Goal: Information Seeking & Learning: Learn about a topic

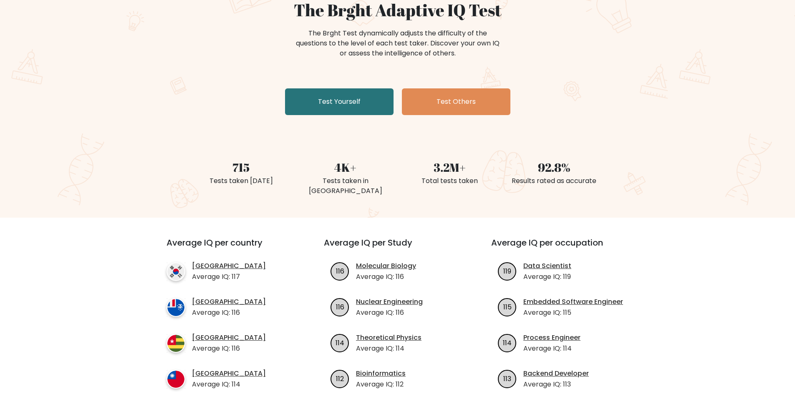
scroll to position [167, 0]
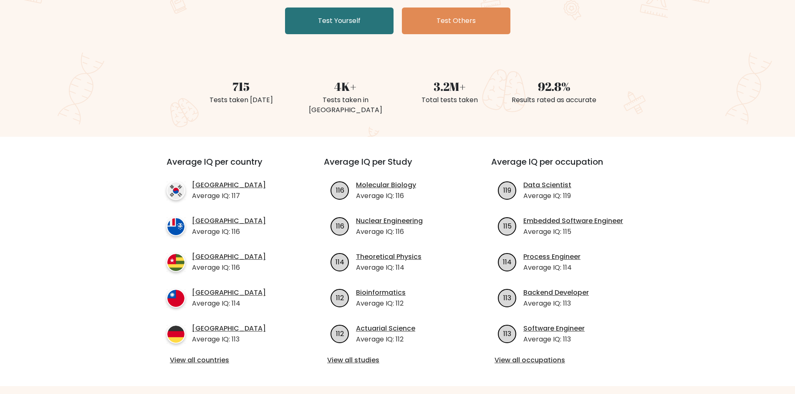
click at [272, 157] on h3 "Average IQ per country" at bounding box center [229, 167] width 127 height 20
click at [245, 157] on h3 "Average IQ per country" at bounding box center [229, 167] width 127 height 20
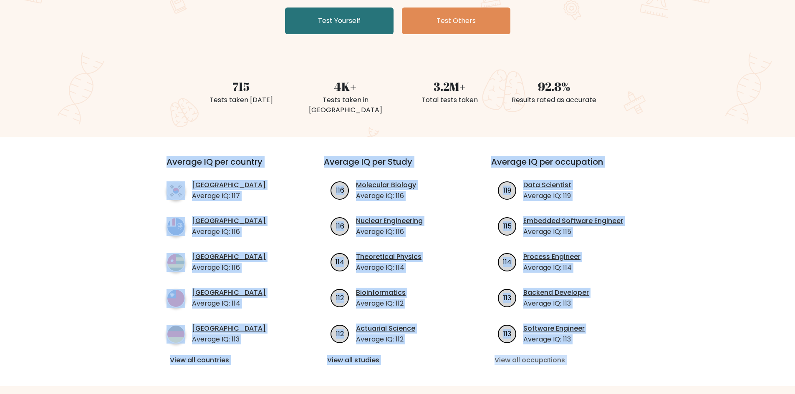
drag, startPoint x: 245, startPoint y: 150, endPoint x: 599, endPoint y: 351, distance: 407.1
click at [599, 351] on div "Average IQ per country South Korea Average IQ: 117 French Southern Territories …" at bounding box center [397, 261] width 502 height 209
click at [599, 355] on link "View all occupations" at bounding box center [564, 360] width 141 height 10
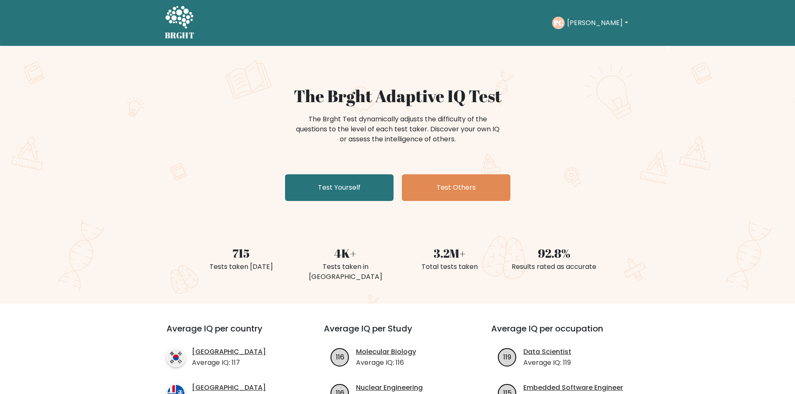
scroll to position [167, 0]
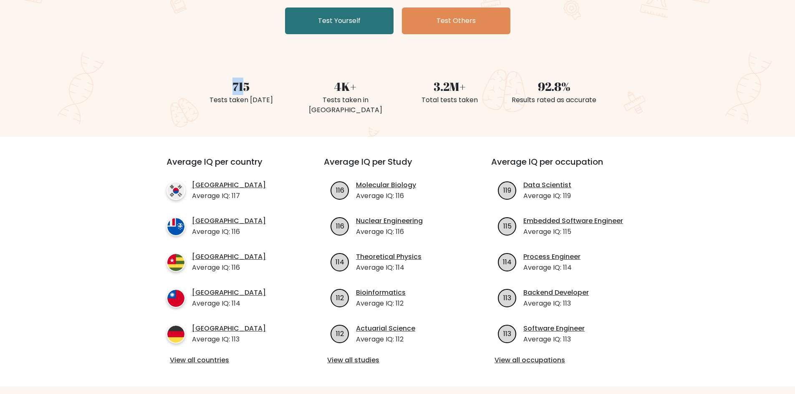
drag, startPoint x: 243, startPoint y: 86, endPoint x: 218, endPoint y: 84, distance: 24.7
click at [218, 84] on div "715" at bounding box center [241, 87] width 94 height 18
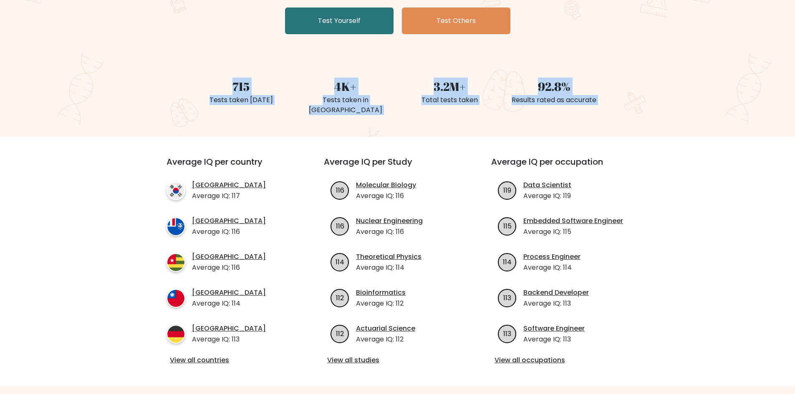
drag, startPoint x: 218, startPoint y: 83, endPoint x: 598, endPoint y: 98, distance: 380.3
click at [598, 98] on div "715 Tests taken today 4K+ Tests taken in Austria 3.2M+ Total tests taken 92.8% …" at bounding box center [397, 87] width 417 height 59
click at [598, 98] on div "Results rated as accurate" at bounding box center [554, 100] width 94 height 10
drag, startPoint x: 598, startPoint y: 98, endPoint x: 230, endPoint y: 66, distance: 369.3
click at [230, 66] on div "715 Tests taken today 4K+ Tests taken in Austria 3.2M+ Total tests taken 92.8% …" at bounding box center [397, 87] width 417 height 59
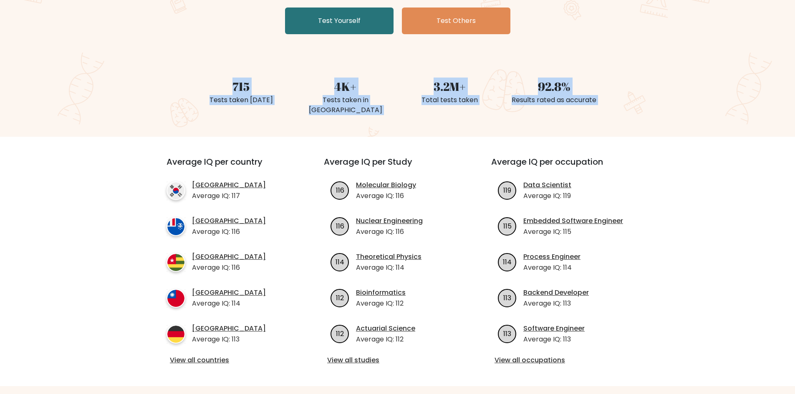
click at [230, 66] on div "715 Tests taken today" at bounding box center [241, 87] width 104 height 59
drag, startPoint x: 230, startPoint y: 66, endPoint x: 610, endPoint y: 101, distance: 381.6
click at [610, 101] on div "715 Tests taken today 4K+ Tests taken in Austria 3.2M+ Total tests taken 92.8% …" at bounding box center [397, 87] width 795 height 59
drag, startPoint x: 610, startPoint y: 101, endPoint x: 218, endPoint y: 55, distance: 395.1
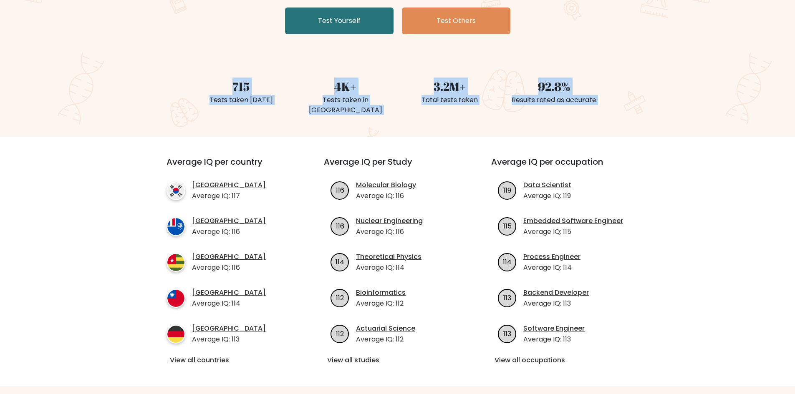
click at [218, 55] on div "The Brght Adaptive IQ Test The Brght Test dynamically adjusts the difficulty of…" at bounding box center [397, 8] width 795 height 258
drag, startPoint x: 218, startPoint y: 55, endPoint x: 625, endPoint y: 93, distance: 409.3
click at [625, 93] on div "The Brght Adaptive IQ Test The Brght Test dynamically adjusts the difficulty of…" at bounding box center [397, 8] width 795 height 258
click at [625, 93] on div "715 Tests taken today 4K+ Tests taken in Austria 3.2M+ Total tests taken 92.8% …" at bounding box center [397, 87] width 795 height 59
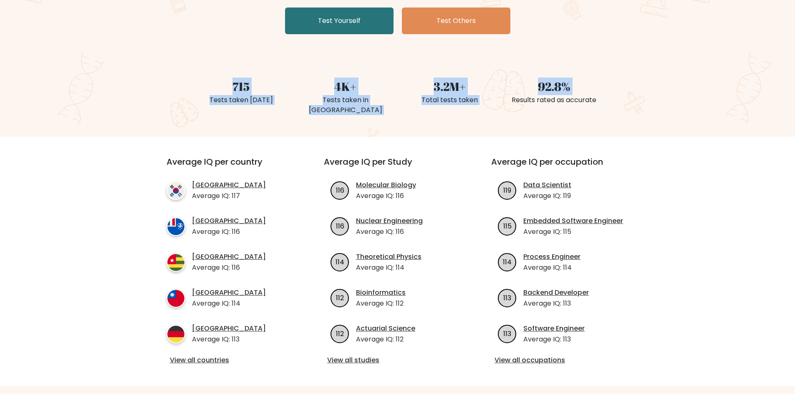
drag, startPoint x: 625, startPoint y: 93, endPoint x: 237, endPoint y: 69, distance: 389.5
click at [237, 69] on div "715 Tests taken today 4K+ Tests taken in Austria 3.2M+ Total tests taken 92.8% …" at bounding box center [397, 87] width 795 height 59
click at [237, 69] on div "715 Tests taken today" at bounding box center [241, 87] width 104 height 59
drag, startPoint x: 237, startPoint y: 69, endPoint x: 660, endPoint y: 103, distance: 424.7
click at [660, 103] on div "715 Tests taken today 4K+ Tests taken in Austria 3.2M+ Total tests taken 92.8% …" at bounding box center [397, 87] width 795 height 59
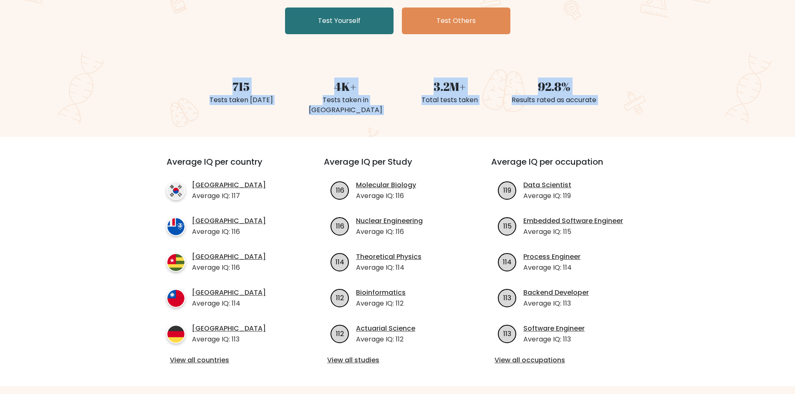
click at [660, 103] on div "715 Tests taken today 4K+ Tests taken in Austria 3.2M+ Total tests taken 92.8% …" at bounding box center [397, 87] width 795 height 59
drag, startPoint x: 660, startPoint y: 103, endPoint x: 213, endPoint y: 62, distance: 449.4
click at [213, 62] on div "715 Tests taken today 4K+ Tests taken in Austria 3.2M+ Total tests taken 92.8% …" at bounding box center [397, 87] width 795 height 59
click at [213, 62] on div "715 Tests taken today" at bounding box center [241, 87] width 104 height 59
drag, startPoint x: 213, startPoint y: 62, endPoint x: 617, endPoint y: 104, distance: 406.4
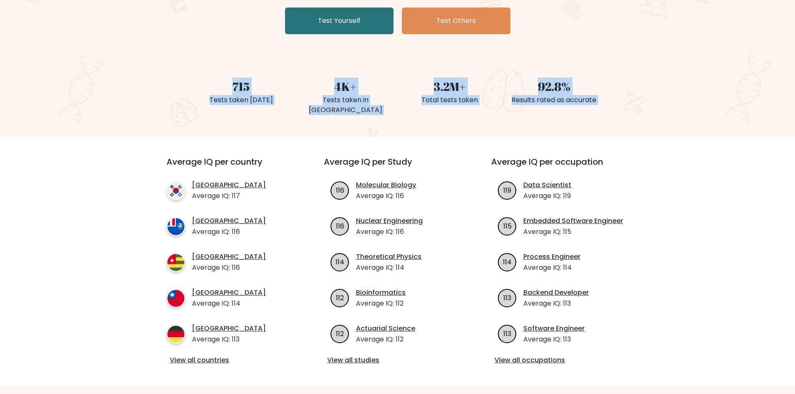
click at [617, 104] on div "715 Tests taken today 4K+ Tests taken in Austria 3.2M+ Total tests taken 92.8% …" at bounding box center [397, 87] width 795 height 59
drag, startPoint x: 617, startPoint y: 104, endPoint x: 214, endPoint y: 66, distance: 404.7
click at [214, 66] on div "715 Tests taken today 4K+ Tests taken in Austria 3.2M+ Total tests taken 92.8% …" at bounding box center [397, 87] width 795 height 59
click at [214, 66] on div "715 Tests taken today" at bounding box center [241, 87] width 104 height 59
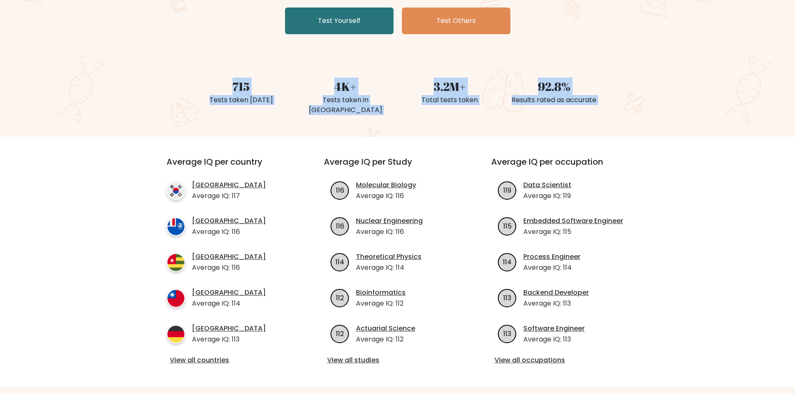
drag, startPoint x: 214, startPoint y: 66, endPoint x: 616, endPoint y: 95, distance: 403.1
click at [616, 95] on div "715 Tests taken today 4K+ Tests taken in Austria 3.2M+ Total tests taken 92.8% …" at bounding box center [397, 87] width 795 height 59
click at [616, 96] on div "715 Tests taken today 4K+ Tests taken in Austria 3.2M+ Total tests taken 92.8% …" at bounding box center [397, 87] width 795 height 59
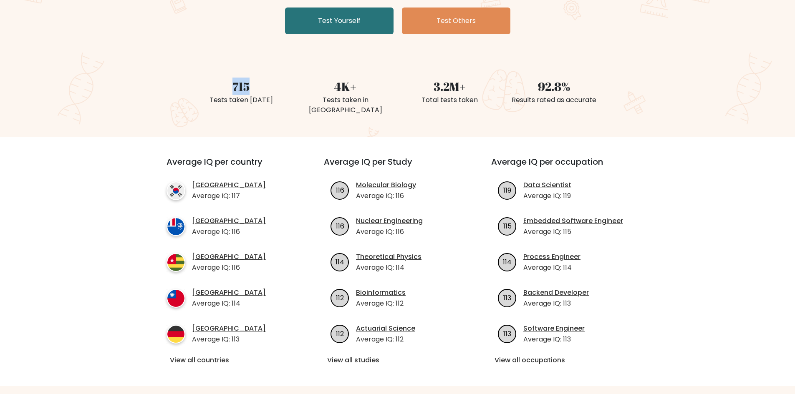
drag, startPoint x: 616, startPoint y: 96, endPoint x: 235, endPoint y: 64, distance: 382.5
click at [235, 64] on div "715 Tests taken today 4K+ Tests taken in Austria 3.2M+ Total tests taken 92.8% …" at bounding box center [397, 87] width 795 height 59
click at [235, 64] on div "715 Tests taken today" at bounding box center [241, 87] width 104 height 59
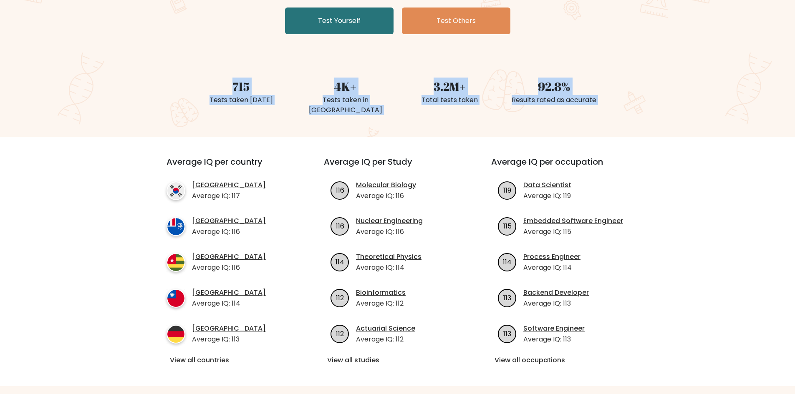
drag, startPoint x: 235, startPoint y: 64, endPoint x: 611, endPoint y: 97, distance: 377.6
click at [611, 97] on div "715 Tests taken today 4K+ Tests taken in Austria 3.2M+ Total tests taken 92.8% …" at bounding box center [397, 87] width 795 height 59
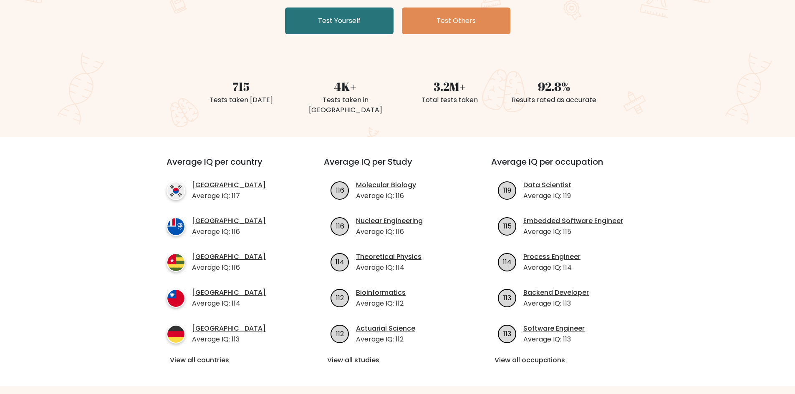
scroll to position [250, 0]
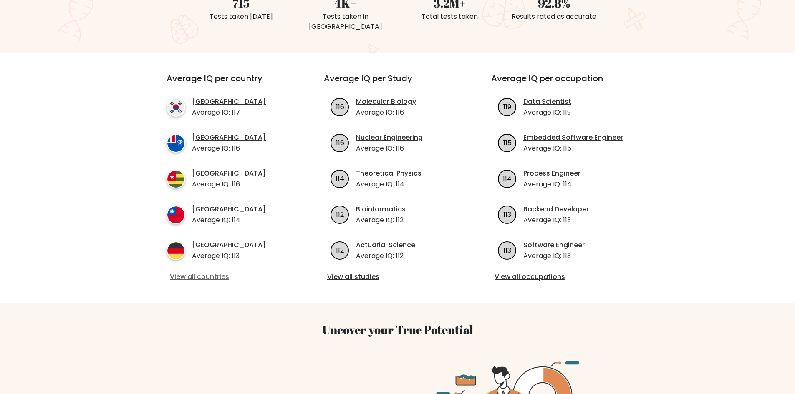
click at [203, 272] on link "View all countries" at bounding box center [230, 277] width 121 height 10
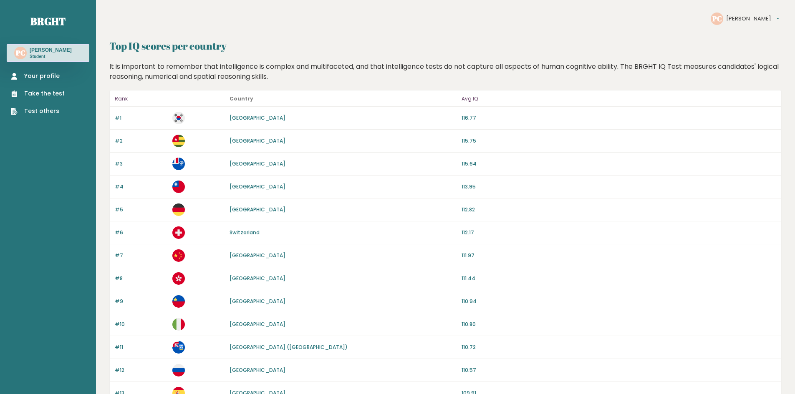
scroll to position [42, 0]
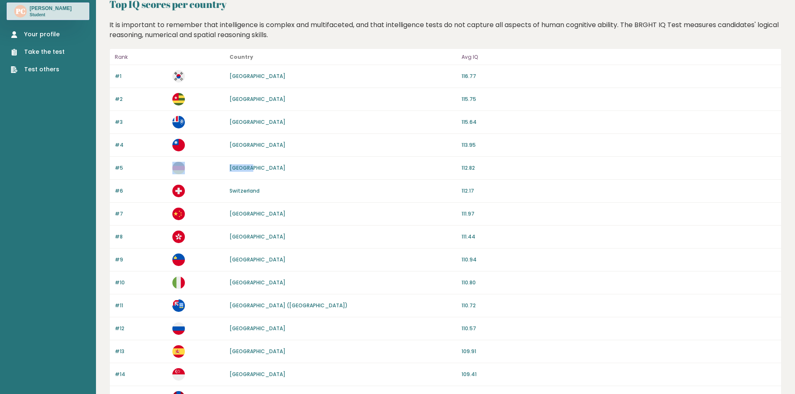
drag, startPoint x: 254, startPoint y: 170, endPoint x: 215, endPoint y: 167, distance: 39.3
click at [215, 167] on div "#5 Germany 112.82" at bounding box center [445, 168] width 671 height 23
click at [215, 167] on p at bounding box center [198, 168] width 53 height 13
drag, startPoint x: 215, startPoint y: 167, endPoint x: 263, endPoint y: 166, distance: 47.6
click at [263, 166] on div "#5 Germany 112.82" at bounding box center [445, 168] width 671 height 23
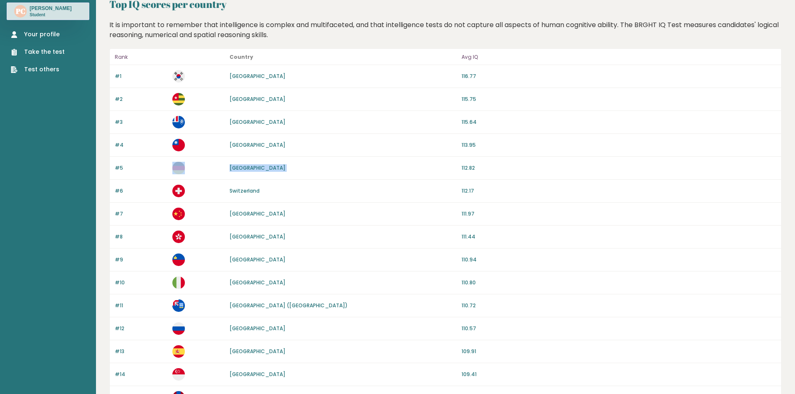
click at [263, 166] on div "Germany" at bounding box center [342, 168] width 227 height 8
drag, startPoint x: 263, startPoint y: 166, endPoint x: 226, endPoint y: 158, distance: 37.3
click at [226, 158] on div "#5 Germany 112.82" at bounding box center [445, 168] width 671 height 23
drag, startPoint x: 226, startPoint y: 158, endPoint x: 262, endPoint y: 163, distance: 35.8
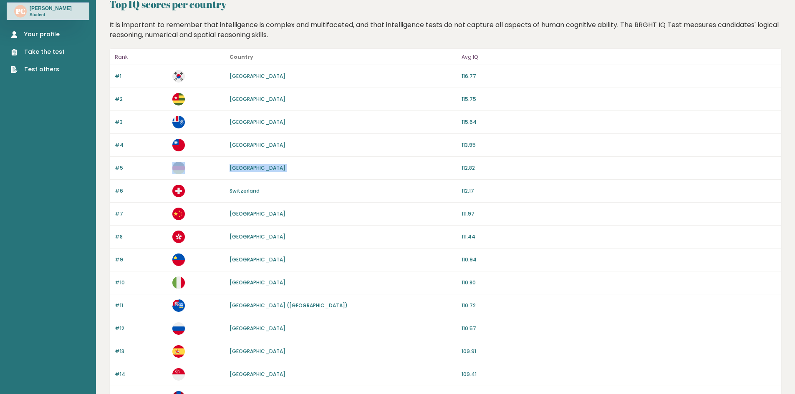
click at [262, 163] on div "#5 Germany 112.82" at bounding box center [445, 168] width 671 height 23
drag, startPoint x: 262, startPoint y: 163, endPoint x: 239, endPoint y: 163, distance: 23.4
click at [239, 163] on div "#5 Germany 112.82" at bounding box center [445, 168] width 671 height 23
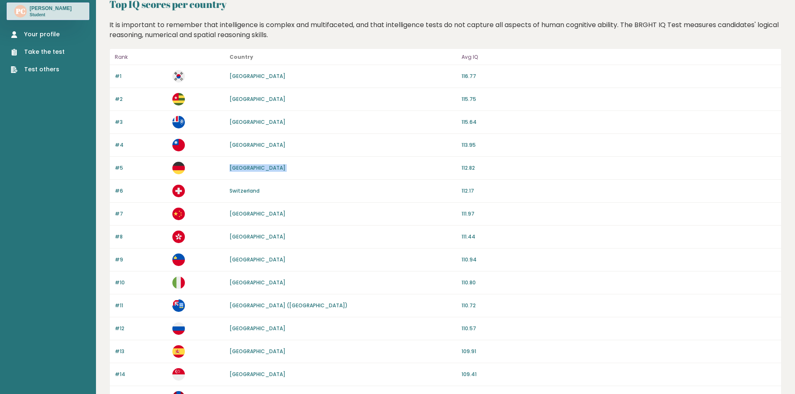
drag, startPoint x: 239, startPoint y: 163, endPoint x: 274, endPoint y: 167, distance: 35.7
click at [274, 167] on div "#5 Germany 112.82" at bounding box center [445, 168] width 671 height 23
click at [274, 167] on div "Germany" at bounding box center [342, 168] width 227 height 8
drag, startPoint x: 274, startPoint y: 167, endPoint x: 230, endPoint y: 161, distance: 43.8
click at [230, 161] on div "#5 Germany 112.82" at bounding box center [445, 168] width 671 height 23
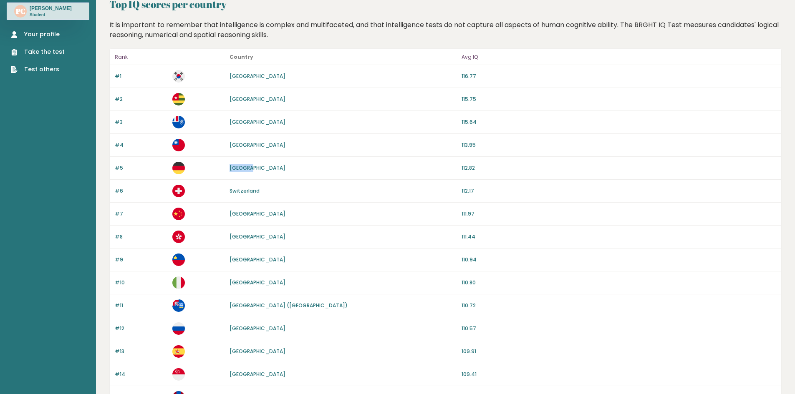
click at [230, 161] on div "#5 Germany 112.82" at bounding box center [445, 168] width 671 height 23
drag, startPoint x: 230, startPoint y: 161, endPoint x: 269, endPoint y: 164, distance: 39.3
click at [269, 164] on div "#5 Germany 112.82" at bounding box center [445, 168] width 671 height 23
drag, startPoint x: 269, startPoint y: 164, endPoint x: 229, endPoint y: 161, distance: 40.6
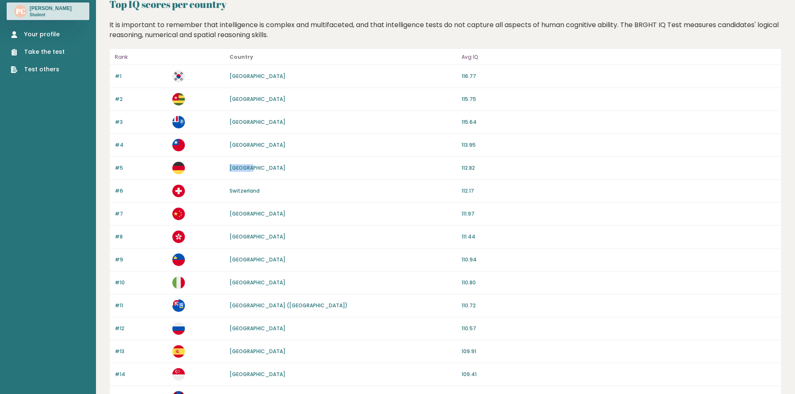
click at [229, 161] on div "#5 Germany 112.82" at bounding box center [445, 168] width 671 height 23
drag, startPoint x: 229, startPoint y: 161, endPoint x: 264, endPoint y: 163, distance: 34.7
click at [264, 163] on div "#5 Germany 112.82" at bounding box center [445, 168] width 671 height 23
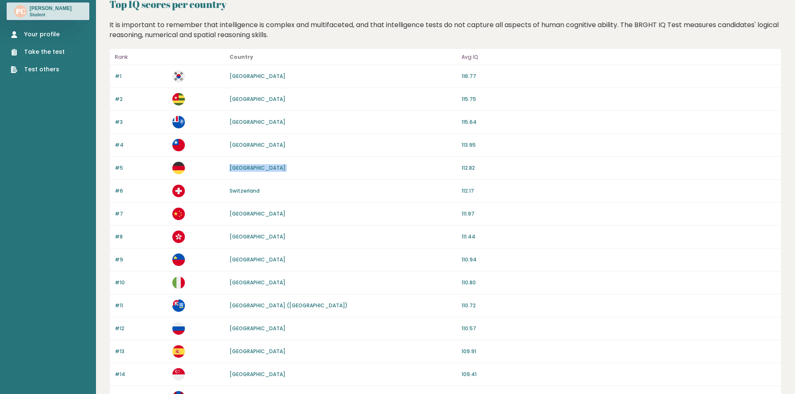
drag, startPoint x: 264, startPoint y: 163, endPoint x: 230, endPoint y: 162, distance: 33.4
click at [230, 162] on div "#5 Germany 112.82" at bounding box center [445, 168] width 671 height 23
drag, startPoint x: 230, startPoint y: 162, endPoint x: 274, endPoint y: 165, distance: 44.3
click at [274, 165] on div "#5 Germany 112.82" at bounding box center [445, 168] width 671 height 23
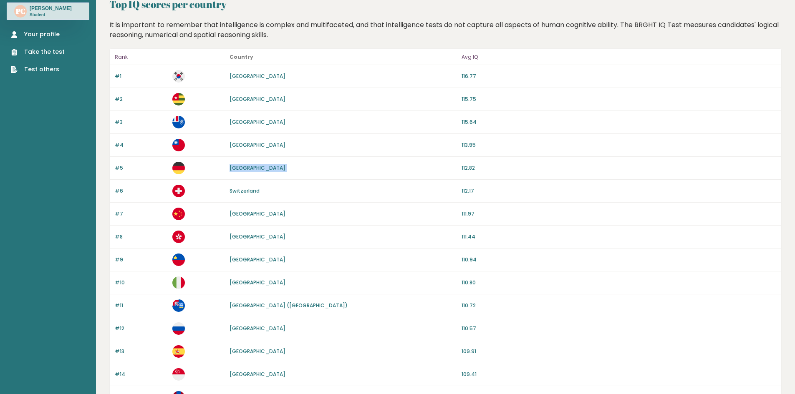
click at [275, 165] on div "Germany" at bounding box center [342, 168] width 227 height 8
drag, startPoint x: 275, startPoint y: 166, endPoint x: 236, endPoint y: 160, distance: 39.2
click at [236, 160] on div "#5 Germany 112.82" at bounding box center [445, 168] width 671 height 23
drag, startPoint x: 236, startPoint y: 160, endPoint x: 276, endPoint y: 163, distance: 40.2
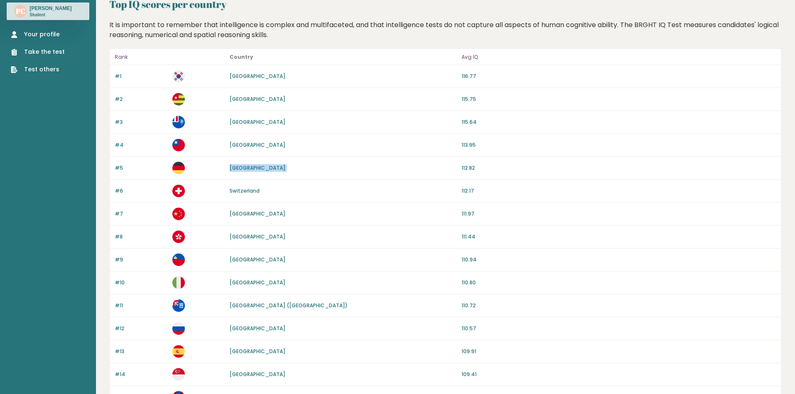
click at [276, 163] on div "#5 Germany 112.82" at bounding box center [445, 168] width 671 height 23
drag, startPoint x: 276, startPoint y: 163, endPoint x: 233, endPoint y: 157, distance: 43.8
click at [233, 157] on div "#5 Germany 112.82" at bounding box center [445, 168] width 671 height 23
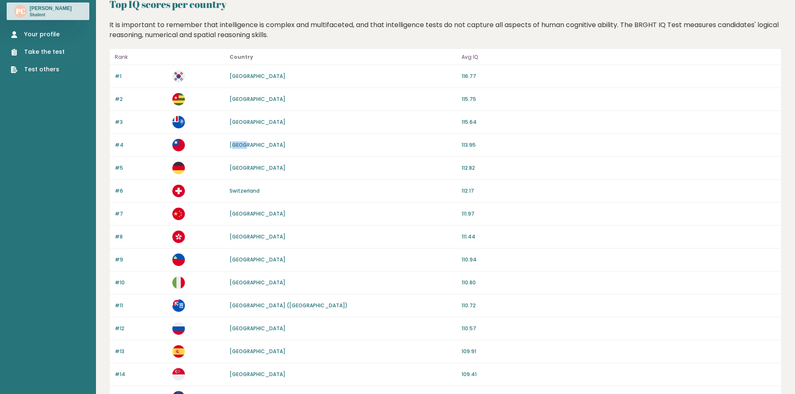
drag, startPoint x: 233, startPoint y: 150, endPoint x: 245, endPoint y: 137, distance: 17.1
click at [245, 137] on div "#4 Taiwan 113.95" at bounding box center [445, 145] width 671 height 23
drag, startPoint x: 245, startPoint y: 137, endPoint x: 248, endPoint y: 149, distance: 12.1
click at [248, 149] on div "#4 Taiwan 113.95" at bounding box center [445, 145] width 671 height 23
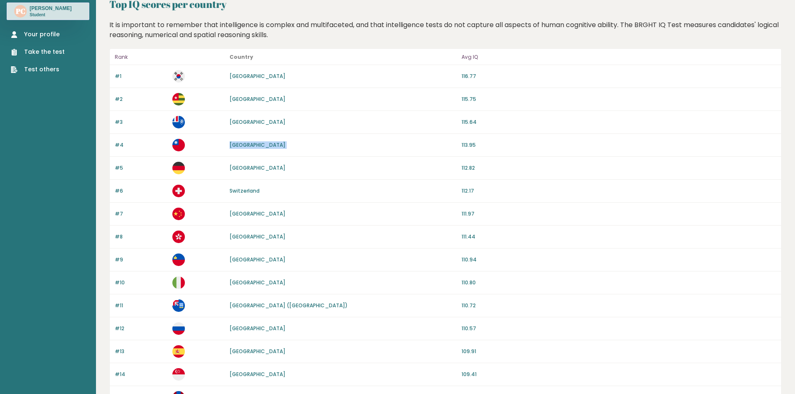
click at [248, 149] on div "#4 Taiwan 113.95" at bounding box center [445, 145] width 671 height 23
drag, startPoint x: 287, startPoint y: 108, endPoint x: 231, endPoint y: 115, distance: 57.2
click at [231, 115] on div "#3 French Southern Territories 115.64" at bounding box center [445, 122] width 671 height 23
drag, startPoint x: 231, startPoint y: 115, endPoint x: 314, endPoint y: 118, distance: 83.0
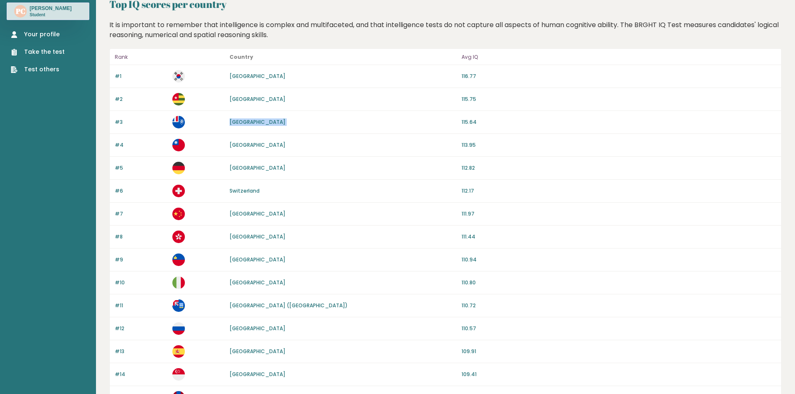
click at [314, 118] on div "#3 French Southern Territories 115.64" at bounding box center [445, 122] width 671 height 23
drag, startPoint x: 314, startPoint y: 118, endPoint x: 115, endPoint y: 115, distance: 198.6
click at [115, 115] on div "#3 French Southern Territories 115.64" at bounding box center [445, 122] width 671 height 23
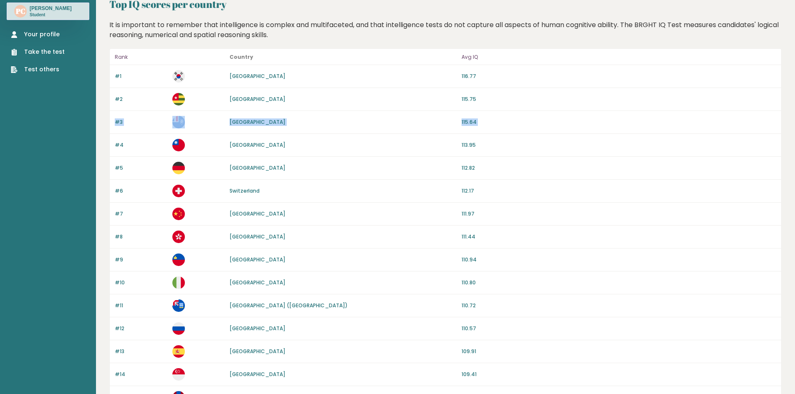
drag, startPoint x: 115, startPoint y: 115, endPoint x: 487, endPoint y: 125, distance: 372.2
click at [487, 125] on div "#3 French Southern Territories 115.64" at bounding box center [445, 122] width 671 height 23
click at [487, 125] on p "115.64" at bounding box center [618, 122] width 315 height 8
drag, startPoint x: 487, startPoint y: 125, endPoint x: 113, endPoint y: 116, distance: 373.8
click at [113, 116] on div "#3 French Southern Territories 115.64" at bounding box center [445, 122] width 671 height 23
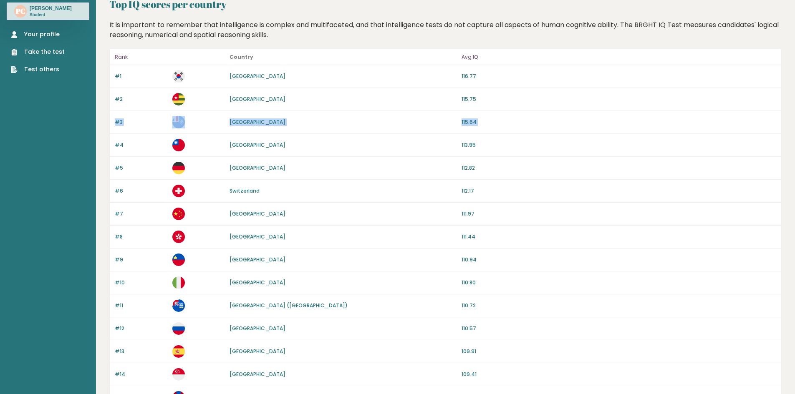
click at [113, 116] on div "#3 French Southern Territories 115.64" at bounding box center [445, 122] width 671 height 23
drag, startPoint x: 113, startPoint y: 116, endPoint x: 482, endPoint y: 127, distance: 368.9
click at [482, 127] on div "#3 French Southern Territories 115.64" at bounding box center [445, 122] width 671 height 23
click at [157, 118] on p "#3" at bounding box center [141, 122] width 53 height 8
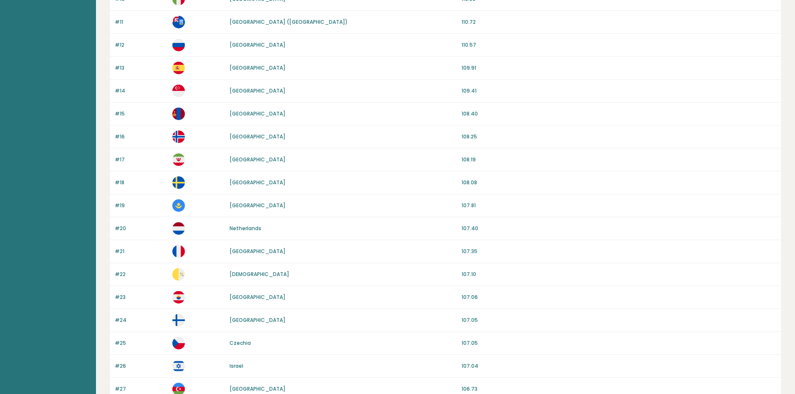
scroll to position [334, 0]
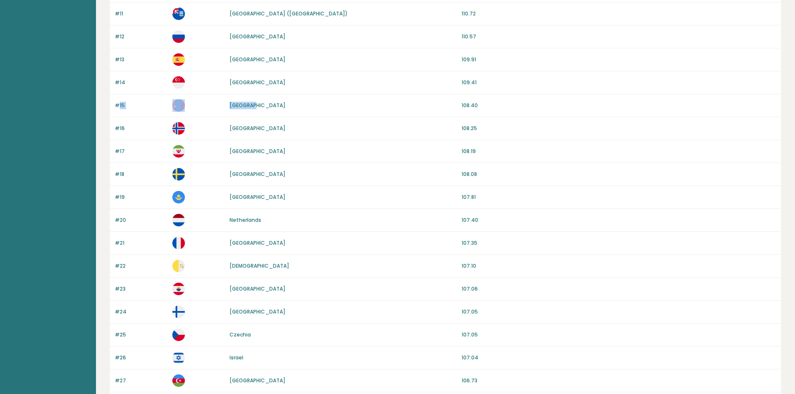
drag, startPoint x: 264, startPoint y: 102, endPoint x: 117, endPoint y: 97, distance: 146.9
click at [117, 97] on div "#15 Mongolia 108.40" at bounding box center [445, 105] width 671 height 23
click at [116, 97] on div "#15 Mongolia 108.40" at bounding box center [445, 105] width 671 height 23
drag, startPoint x: 116, startPoint y: 97, endPoint x: 482, endPoint y: 107, distance: 366.4
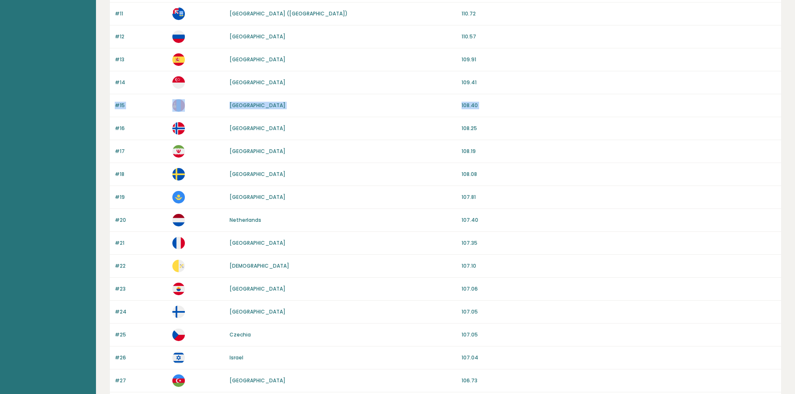
click at [482, 107] on div "#15 Mongolia 108.40" at bounding box center [445, 105] width 671 height 23
click at [482, 107] on p "108.40" at bounding box center [618, 106] width 315 height 8
drag, startPoint x: 482, startPoint y: 107, endPoint x: 113, endPoint y: 78, distance: 370.3
click at [113, 78] on div "Rank Country Avg IQ #1 South Korea 116.77 #2 Togo 115.75 #3 French Southern Ter…" at bounding box center [445, 232] width 672 height 952
click at [113, 78] on div "#14 Singapore 109.41" at bounding box center [445, 82] width 671 height 23
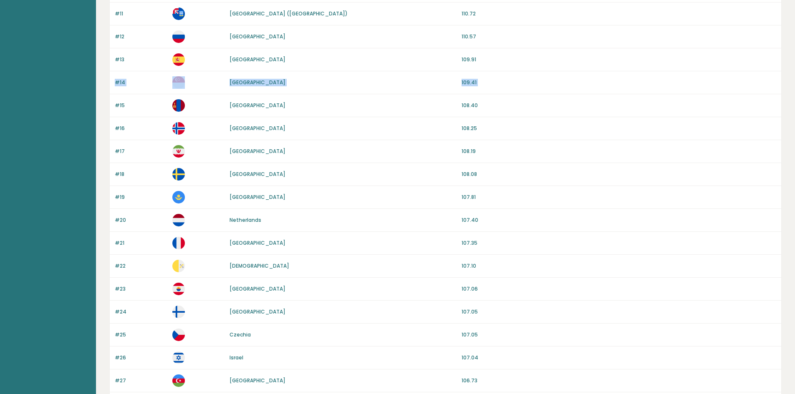
drag, startPoint x: 113, startPoint y: 78, endPoint x: 476, endPoint y: 83, distance: 362.5
click at [476, 83] on div "#14 Singapore 109.41" at bounding box center [445, 82] width 671 height 23
click at [476, 83] on p "109.41" at bounding box center [618, 83] width 315 height 8
drag, startPoint x: 476, startPoint y: 83, endPoint x: 114, endPoint y: 79, distance: 362.1
click at [114, 79] on div "#14 Singapore 109.41" at bounding box center [445, 82] width 671 height 23
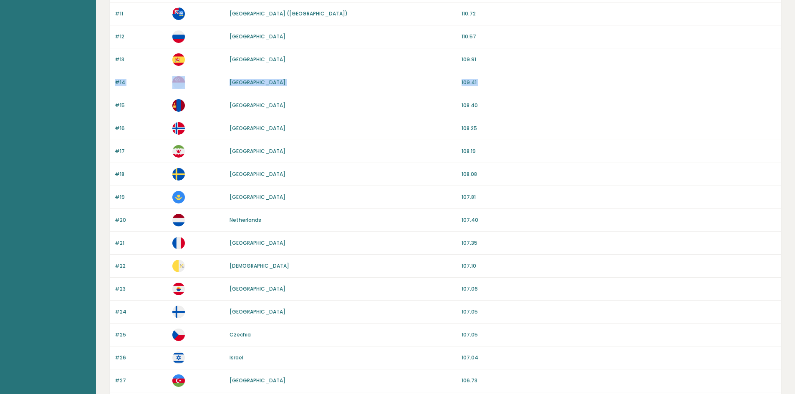
click at [114, 79] on div "#14 Singapore 109.41" at bounding box center [445, 82] width 671 height 23
drag, startPoint x: 114, startPoint y: 79, endPoint x: 498, endPoint y: 80, distance: 384.2
click at [498, 80] on div "#14 Singapore 109.41" at bounding box center [445, 82] width 671 height 23
click at [498, 80] on p "109.41" at bounding box center [618, 83] width 315 height 8
drag, startPoint x: 498, startPoint y: 80, endPoint x: 116, endPoint y: 75, distance: 382.1
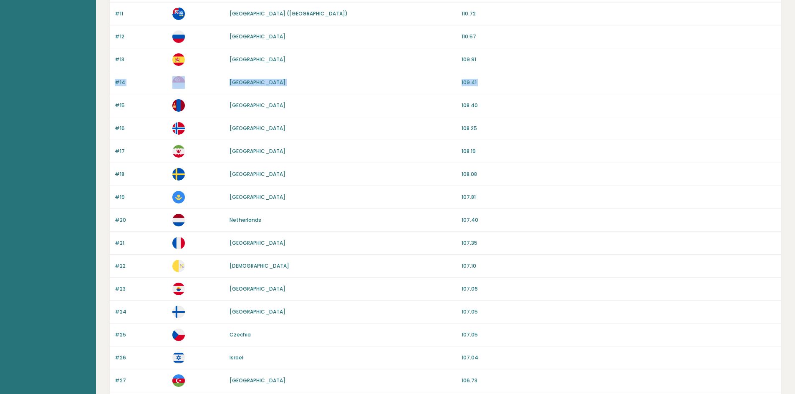
click at [116, 75] on div "#14 Singapore 109.41" at bounding box center [445, 82] width 671 height 23
drag
click at [502, 78] on div "#14 Singapore 109.41" at bounding box center [445, 82] width 671 height 23
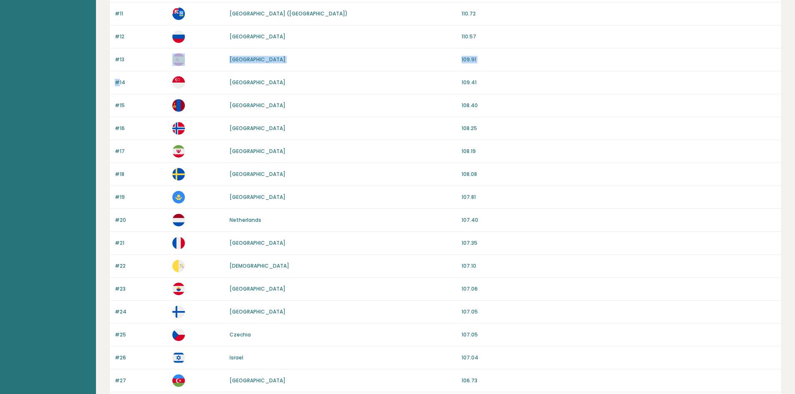
click at [148, 69] on div "Rank Country Avg IQ #1 South Korea 116.77 #2 Togo 115.75 #3 French Southern Ter…" at bounding box center [445, 232] width 672 height 952
click at [116, 54] on div "#13 Spain 109.91" at bounding box center [445, 59] width 671 height 23
click at [487, 62] on div "#13 Spain 109.91" at bounding box center [445, 59] width 671 height 23
click at [487, 62] on p "109.91" at bounding box center [618, 60] width 315 height 8
click at [117, 54] on div "#13 Spain 109.91" at bounding box center [445, 59] width 671 height 23
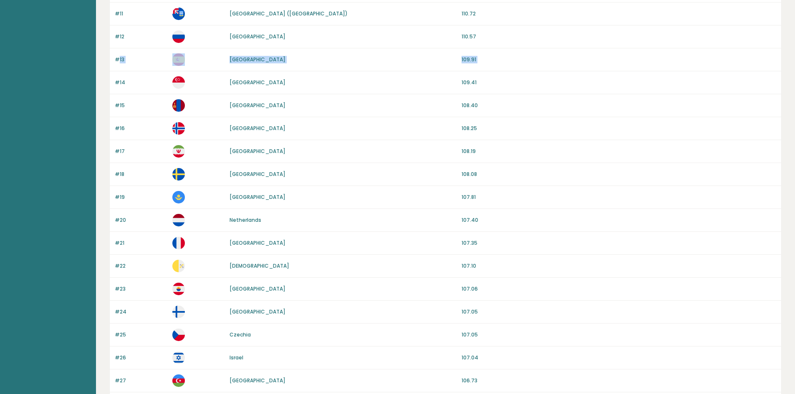
click at [117, 54] on div "#13 Spain 109.91" at bounding box center [445, 59] width 671 height 23
click at [118, 54] on div "#13 Spain 109.91" at bounding box center [445, 59] width 671 height 23
click at [483, 65] on div "#13 Spain 109.91" at bounding box center [445, 59] width 671 height 23
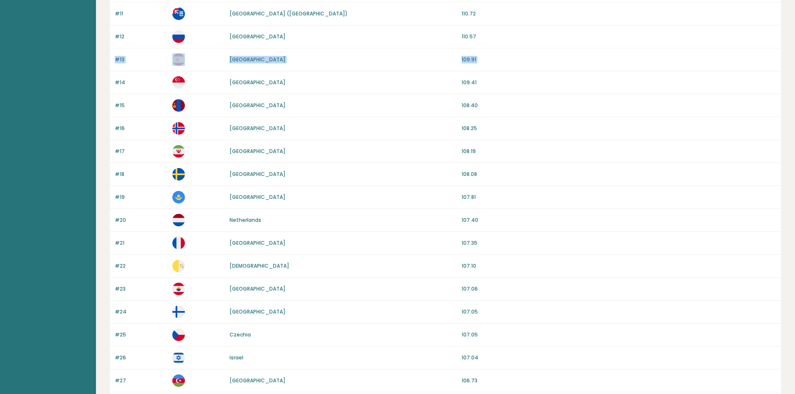
click at [115, 54] on div "#13 Spain 109.91" at bounding box center [445, 59] width 671 height 23
click at [498, 60] on div "#13 Spain 109.91" at bounding box center [445, 59] width 671 height 23
click at [498, 60] on p "109.91" at bounding box center [618, 60] width 315 height 8
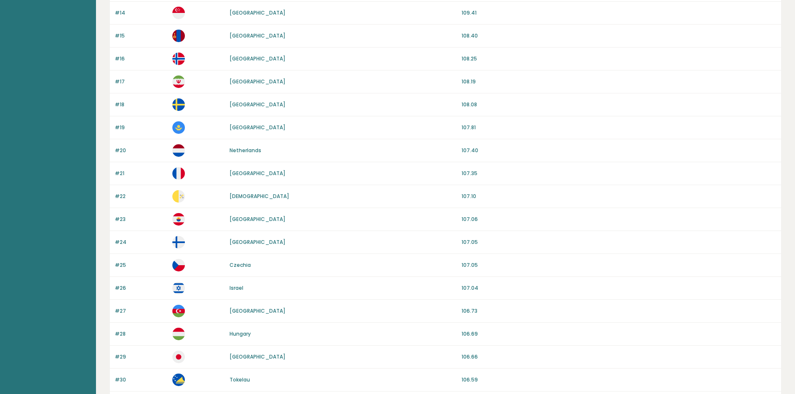
scroll to position [459, 0]
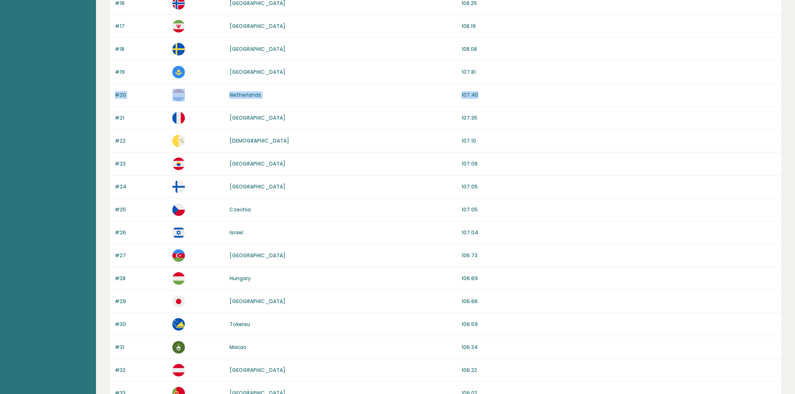
click at [115, 90] on div "#20 Netherlands 107.40" at bounding box center [445, 95] width 671 height 23
click at [516, 78] on div "Rank Country Avg IQ #1 South Korea 116.77 #2 Togo 115.75 #3 French Southern Ter…" at bounding box center [445, 107] width 672 height 952
click at [114, 90] on div "#20 Netherlands 107.40" at bounding box center [445, 95] width 671 height 23
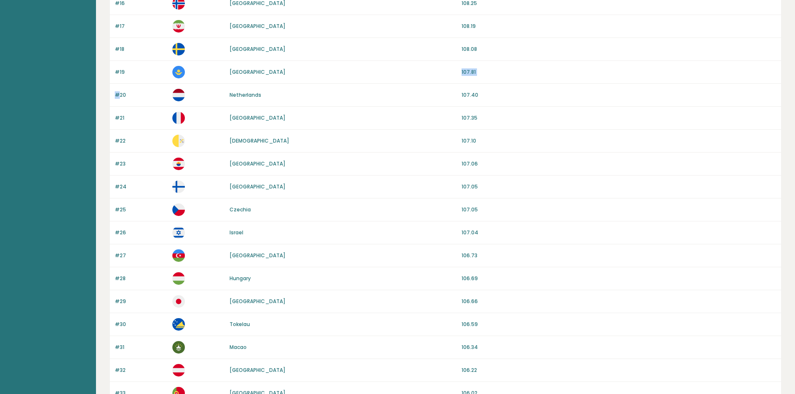
click at [473, 78] on div "Rank Country Avg IQ #1 South Korea 116.77 #2 Togo 115.75 #3 French Southern Ter…" at bounding box center [445, 107] width 672 height 952
click at [486, 89] on div "#20 Netherlands 107.40" at bounding box center [445, 95] width 671 height 23
click at [117, 88] on div "#20 Netherlands 107.40" at bounding box center [445, 95] width 671 height 23
click at [491, 91] on div "#20 Netherlands 107.40" at bounding box center [445, 95] width 671 height 23
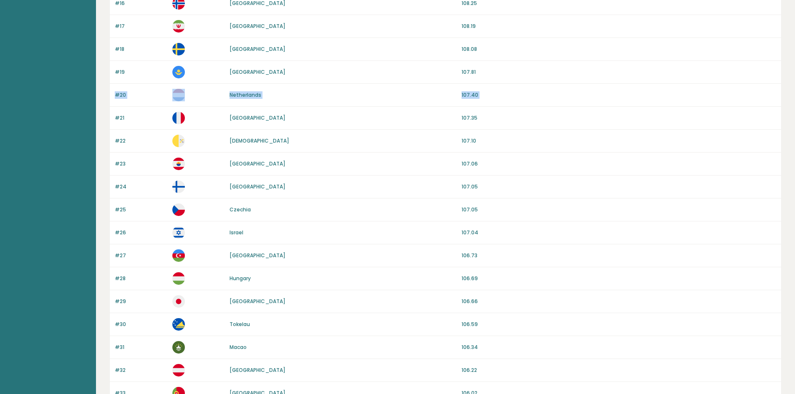
click at [491, 91] on div "#20 Netherlands 107.40" at bounding box center [445, 95] width 671 height 23
click at [115, 92] on div "#20 Netherlands 107.40" at bounding box center [445, 95] width 671 height 23
click at [115, 89] on div "#20 Netherlands 107.40" at bounding box center [445, 95] width 671 height 23
click at [484, 94] on div "#20 Netherlands 107.40" at bounding box center [445, 95] width 671 height 23
click at [484, 94] on p "107.40" at bounding box center [618, 95] width 315 height 8
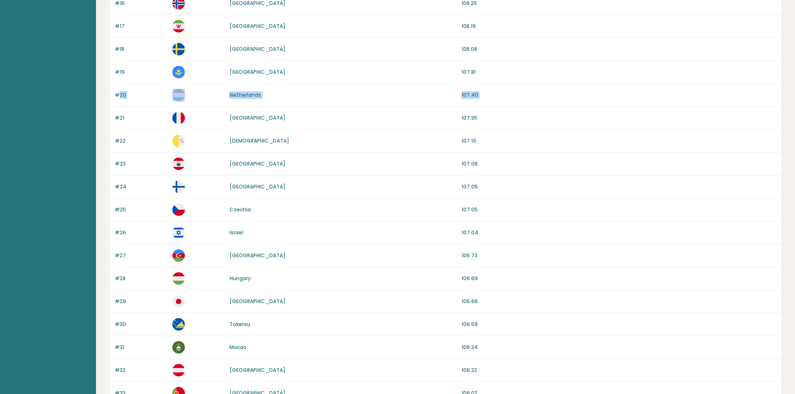
click at [118, 88] on div "#20 Netherlands 107.40" at bounding box center [445, 95] width 671 height 23
click at [118, 87] on div "#20 Netherlands 107.40" at bounding box center [445, 95] width 671 height 23
click at [116, 87] on div "#20 Netherlands 107.40" at bounding box center [445, 95] width 671 height 23
click at [498, 86] on div "#20 Netherlands 107.40" at bounding box center [445, 95] width 671 height 23
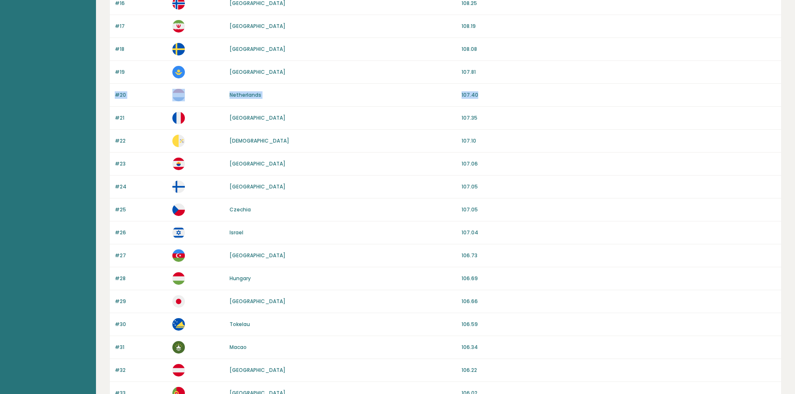
click at [116, 85] on div "#20 Netherlands 107.40" at bounding box center [445, 95] width 671 height 23
click at [486, 93] on div "#20 Netherlands 107.40" at bounding box center [445, 95] width 671 height 23
click at [486, 93] on p "107.40" at bounding box center [618, 95] width 315 height 8
drag, startPoint x: 486, startPoint y: 93, endPoint x: 111, endPoint y: 87, distance: 375.4
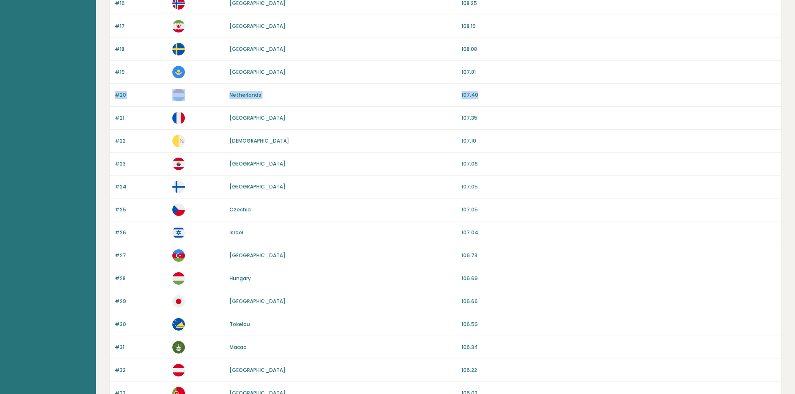
click at [111, 87] on div "#20 Netherlands 107.40" at bounding box center [445, 95] width 671 height 23
drag, startPoint x: 111, startPoint y: 87, endPoint x: 474, endPoint y: 104, distance: 363.3
click at [474, 104] on div "#20 Netherlands 107.40" at bounding box center [445, 95] width 671 height 23
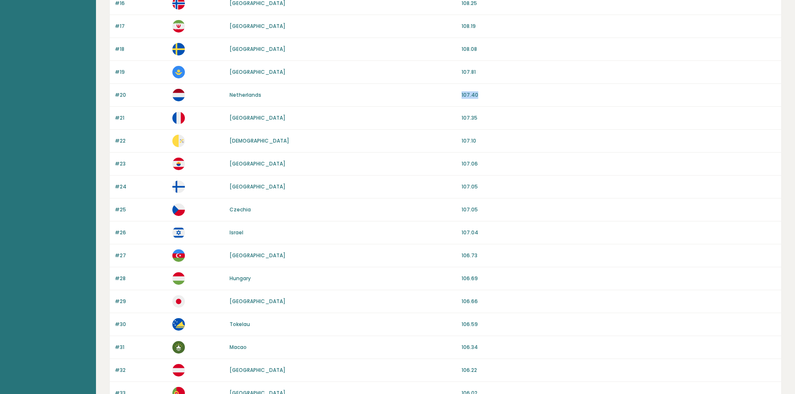
click at [473, 104] on div "#20 Netherlands 107.40" at bounding box center [445, 95] width 671 height 23
click at [453, 127] on div "#21 France 107.35" at bounding box center [445, 118] width 671 height 23
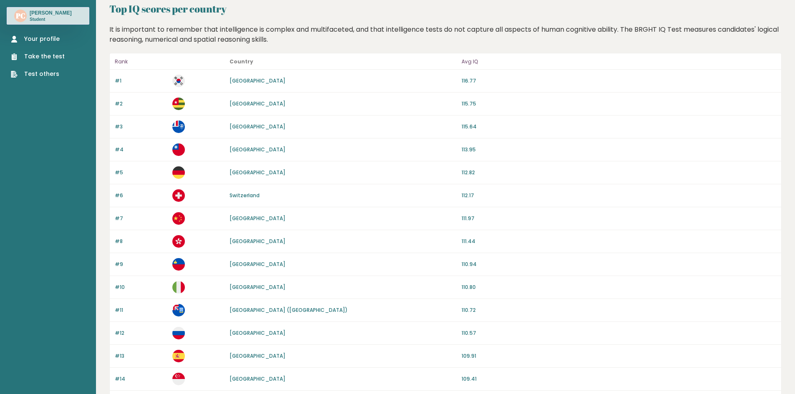
scroll to position [0, 0]
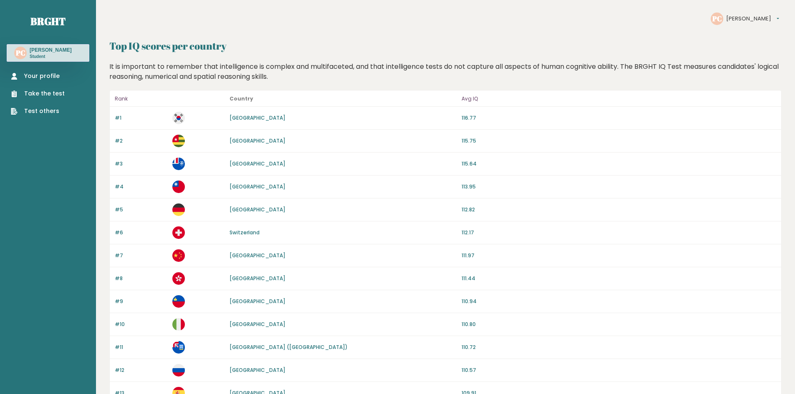
click at [47, 89] on ul "Your profile Take the test Test others" at bounding box center [38, 94] width 62 height 44
click at [47, 95] on link "Take the test" at bounding box center [38, 93] width 54 height 9
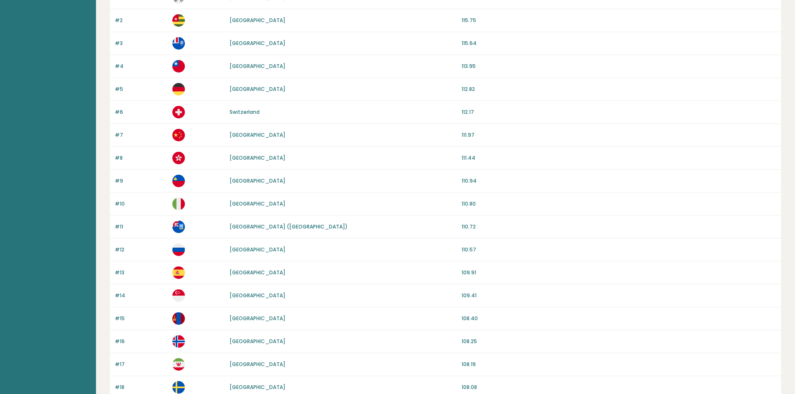
scroll to position [125, 0]
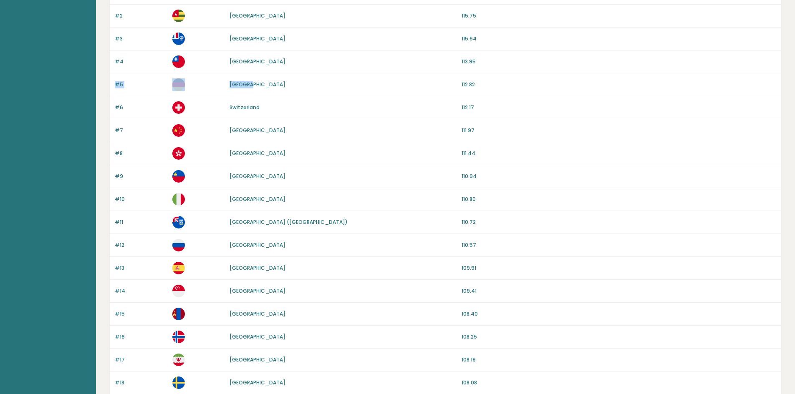
drag, startPoint x: 267, startPoint y: 95, endPoint x: 99, endPoint y: 78, distance: 169.0
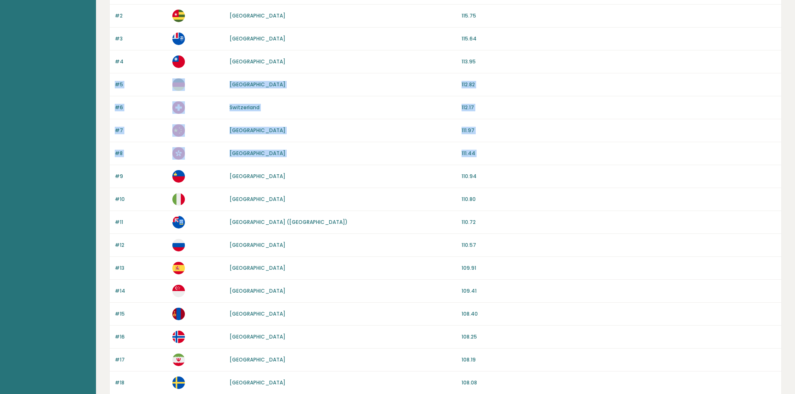
drag, startPoint x: 99, startPoint y: 78, endPoint x: 475, endPoint y: 154, distance: 383.4
click at [475, 154] on p "111.44" at bounding box center [618, 154] width 315 height 8
drag, startPoint x: 475, startPoint y: 154, endPoint x: 113, endPoint y: 77, distance: 370.1
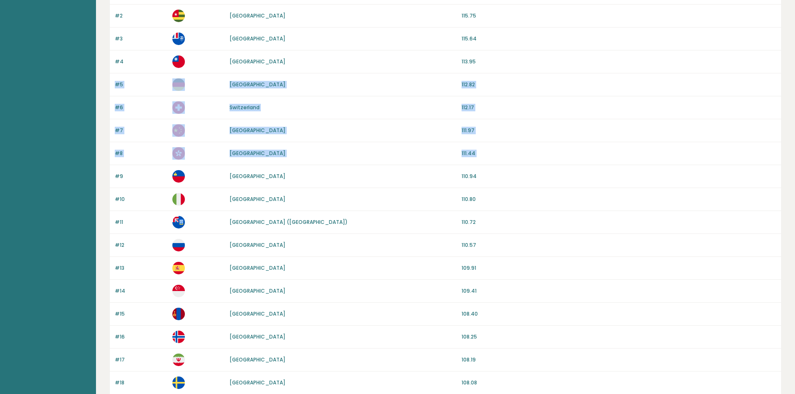
click at [113, 77] on div "#5 Germany 112.82" at bounding box center [445, 84] width 671 height 23
drag, startPoint x: 113, startPoint y: 77, endPoint x: 329, endPoint y: 150, distance: 227.9
click at [329, 150] on div "Hong Kong" at bounding box center [342, 154] width 227 height 8
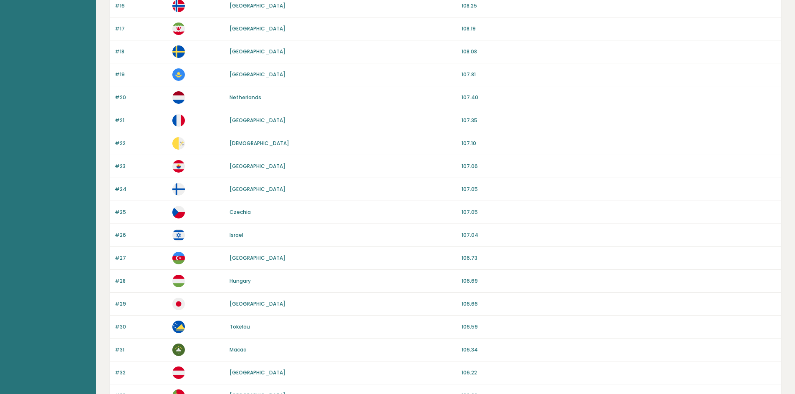
scroll to position [542, 0]
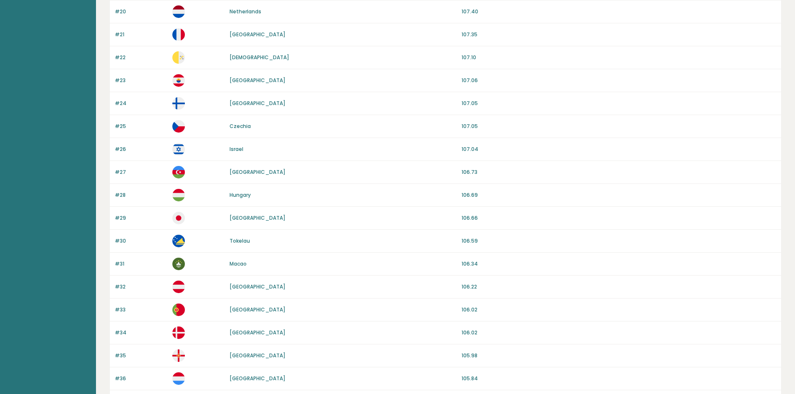
click at [292, 158] on div "#26 Israel 107.04" at bounding box center [445, 149] width 671 height 23
drag, startPoint x: 288, startPoint y: 158, endPoint x: 114, endPoint y: 143, distance: 174.1
click at [114, 143] on div "#26 Israel 107.04" at bounding box center [445, 149] width 671 height 23
drag, startPoint x: 114, startPoint y: 143, endPoint x: 476, endPoint y: 151, distance: 361.7
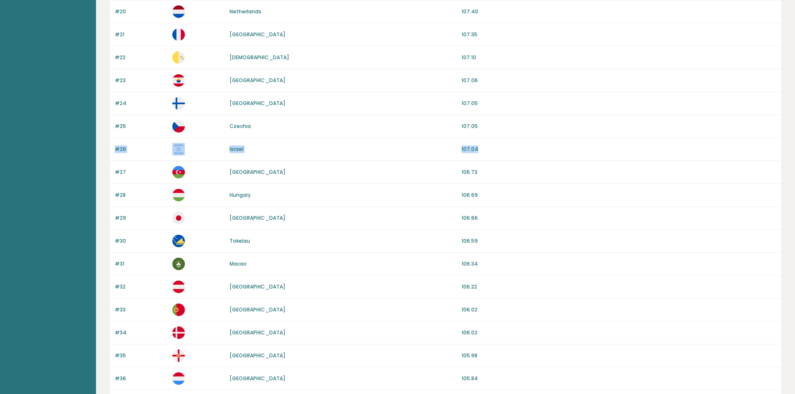
click at [476, 151] on div "#26 Israel 107.04" at bounding box center [445, 149] width 671 height 23
click at [476, 151] on p "107.04" at bounding box center [618, 150] width 315 height 8
drag, startPoint x: 476, startPoint y: 151, endPoint x: 109, endPoint y: 119, distance: 368.0
click at [109, 119] on div "Rank Country Avg IQ #1 South Korea 116.77 #2 Togo 115.75 #3 French Southern Ter…" at bounding box center [445, 24] width 672 height 952
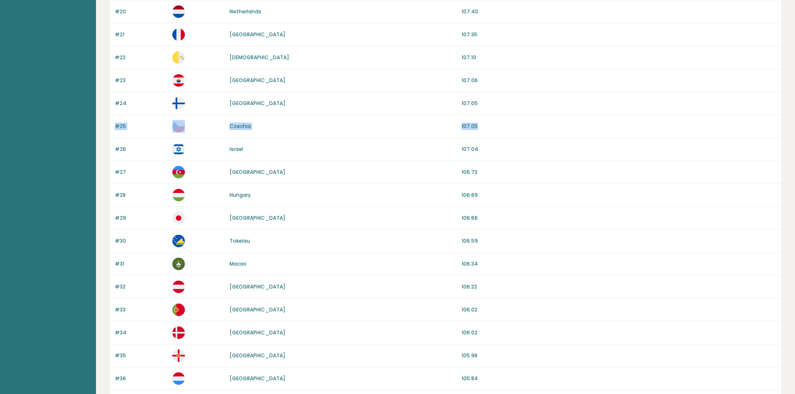
drag, startPoint x: 109, startPoint y: 119, endPoint x: 473, endPoint y: 128, distance: 363.4
click at [473, 128] on div "Rank Country Avg IQ #1 South Korea 116.77 #2 Togo 115.75 #3 French Southern Ter…" at bounding box center [445, 24] width 672 height 952
click at [481, 128] on p "107.05" at bounding box center [618, 127] width 315 height 8
drag, startPoint x: 481, startPoint y: 128, endPoint x: 116, endPoint y: 122, distance: 365.0
click at [116, 122] on div "#25 Czechia 107.05" at bounding box center [445, 126] width 671 height 23
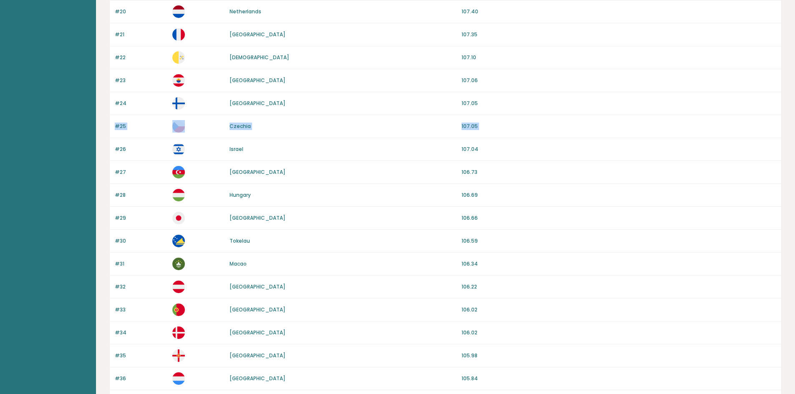
click at [116, 122] on div "#25 Czechia 107.05" at bounding box center [445, 126] width 671 height 23
drag, startPoint x: 116, startPoint y: 122, endPoint x: 492, endPoint y: 133, distance: 376.8
click at [492, 133] on div "#25 Czechia 107.05" at bounding box center [445, 126] width 671 height 23
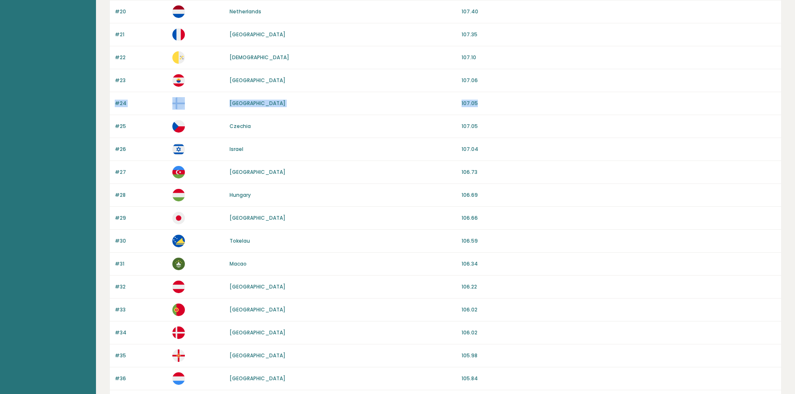
drag, startPoint x: 486, startPoint y: 102, endPoint x: 116, endPoint y: 99, distance: 370.0
click at [116, 99] on div "#24 Finland 107.05" at bounding box center [445, 103] width 671 height 23
drag, startPoint x: 116, startPoint y: 99, endPoint x: 488, endPoint y: 100, distance: 372.1
click at [488, 100] on div "#24 Finland 107.05" at bounding box center [445, 103] width 671 height 23
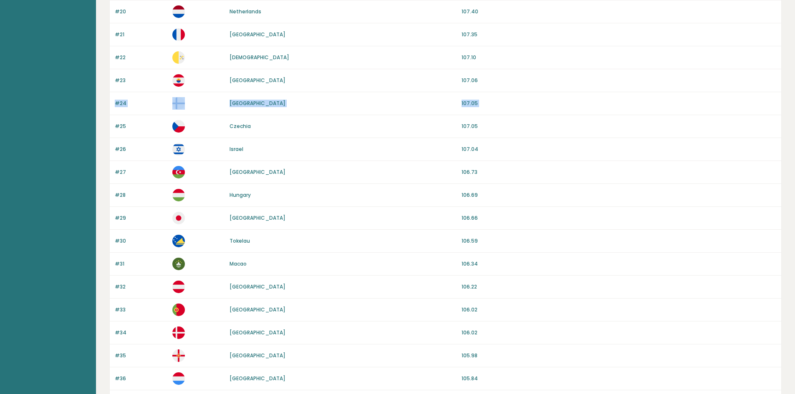
click at [488, 100] on p "107.05" at bounding box center [618, 104] width 315 height 8
drag, startPoint x: 488, startPoint y: 100, endPoint x: 113, endPoint y: 103, distance: 374.6
click at [113, 103] on div "#24 Finland 107.05" at bounding box center [445, 103] width 671 height 23
drag, startPoint x: 113, startPoint y: 103, endPoint x: 492, endPoint y: 103, distance: 378.7
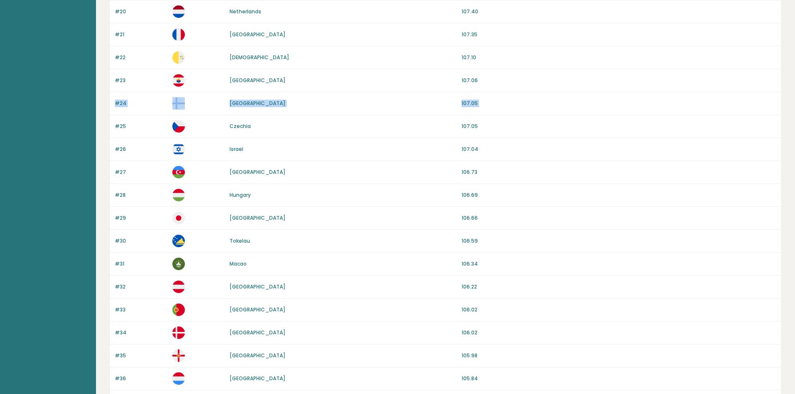
click at [492, 103] on div "#24 Finland 107.05" at bounding box center [445, 103] width 671 height 23
click at [492, 103] on p "107.05" at bounding box center [618, 104] width 315 height 8
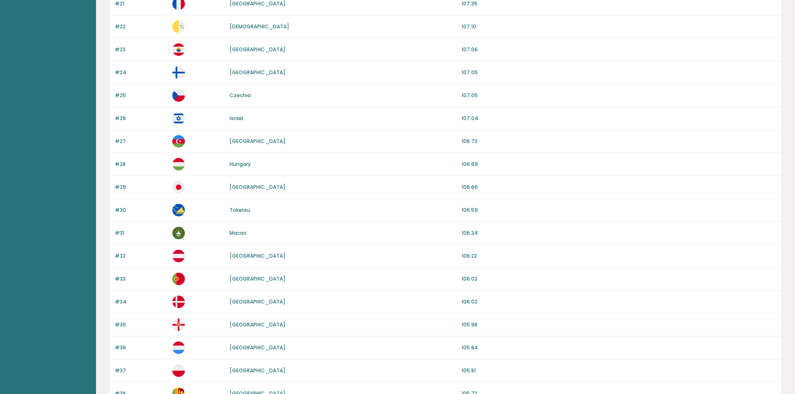
scroll to position [626, 0]
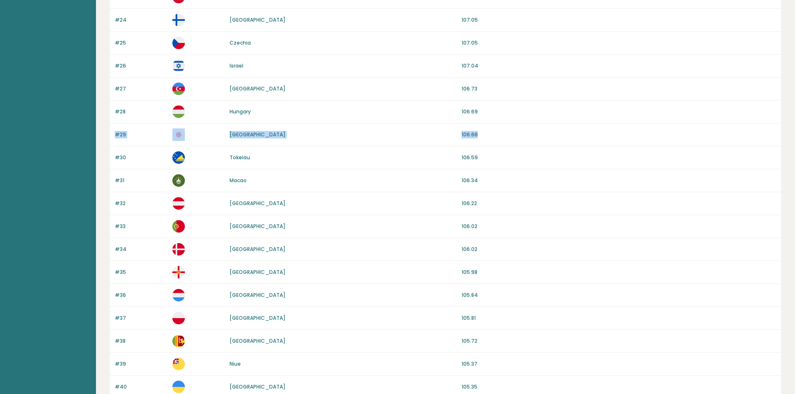
drag, startPoint x: 484, startPoint y: 128, endPoint x: 114, endPoint y: 128, distance: 370.0
click at [114, 128] on div "#29 Japan 106.66" at bounding box center [445, 134] width 671 height 23
drag, startPoint x: 114, startPoint y: 128, endPoint x: 490, endPoint y: 130, distance: 375.4
click at [490, 130] on div "#29 Japan 106.66" at bounding box center [445, 134] width 671 height 23
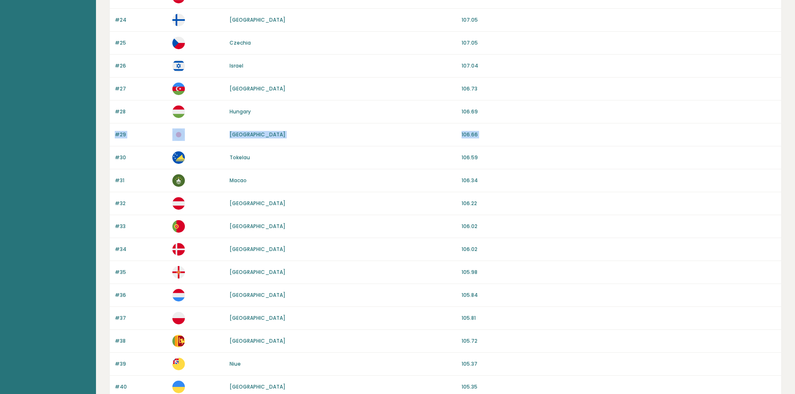
click at [490, 130] on div "#29 Japan 106.66" at bounding box center [445, 134] width 671 height 23
drag, startPoint x: 490, startPoint y: 130, endPoint x: 114, endPoint y: 104, distance: 376.7
click at [114, 104] on div "#28 Hungary 106.69" at bounding box center [445, 112] width 671 height 23
drag, startPoint x: 114, startPoint y: 104, endPoint x: 483, endPoint y: 142, distance: 371.5
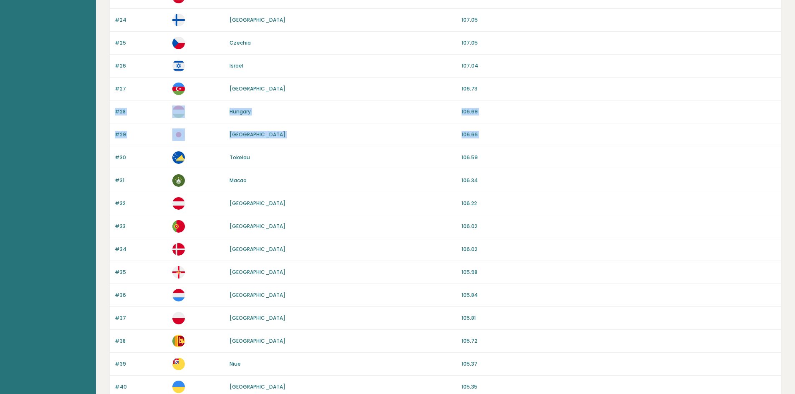
click at [483, 142] on div "#29 Japan 106.66" at bounding box center [445, 134] width 671 height 23
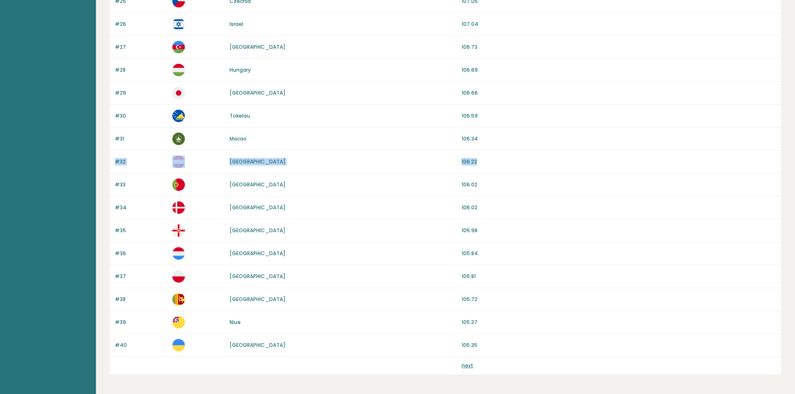
drag, startPoint x: 442, startPoint y: 160, endPoint x: 112, endPoint y: 155, distance: 330.0
click at [112, 155] on div "#32 Austria 106.22" at bounding box center [445, 162] width 671 height 23
drag, startPoint x: 112, startPoint y: 155, endPoint x: 487, endPoint y: 162, distance: 374.6
click at [487, 162] on div "#32 Austria 106.22" at bounding box center [445, 162] width 671 height 23
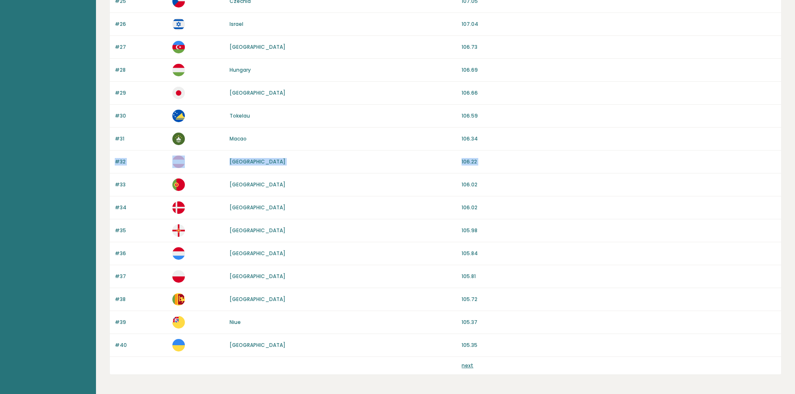
click at [487, 161] on p "106.22" at bounding box center [618, 162] width 315 height 8
drag, startPoint x: 487, startPoint y: 161, endPoint x: 114, endPoint y: 156, distance: 372.9
click at [114, 156] on div "#32 Austria 106.22" at bounding box center [445, 162] width 671 height 23
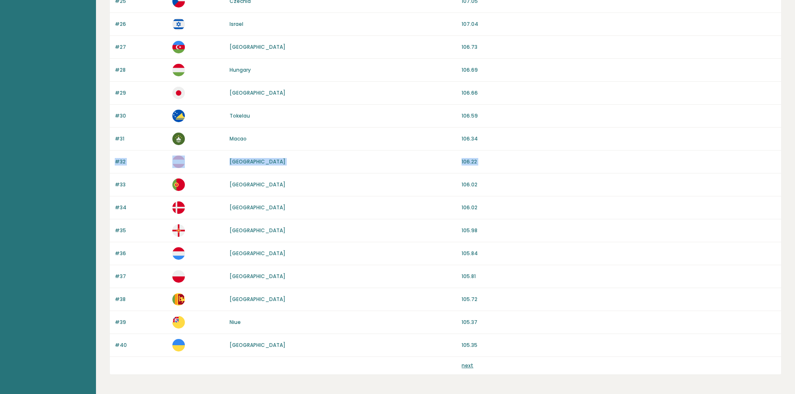
drag, startPoint x: 114, startPoint y: 156, endPoint x: 491, endPoint y: 162, distance: 377.5
click at [491, 162] on div "#32 Austria 106.22" at bounding box center [445, 162] width 671 height 23
click at [491, 162] on p "106.22" at bounding box center [618, 162] width 315 height 8
drag, startPoint x: 491, startPoint y: 162, endPoint x: 118, endPoint y: 155, distance: 373.8
click at [118, 155] on div "#32 Austria 106.22" at bounding box center [445, 162] width 671 height 23
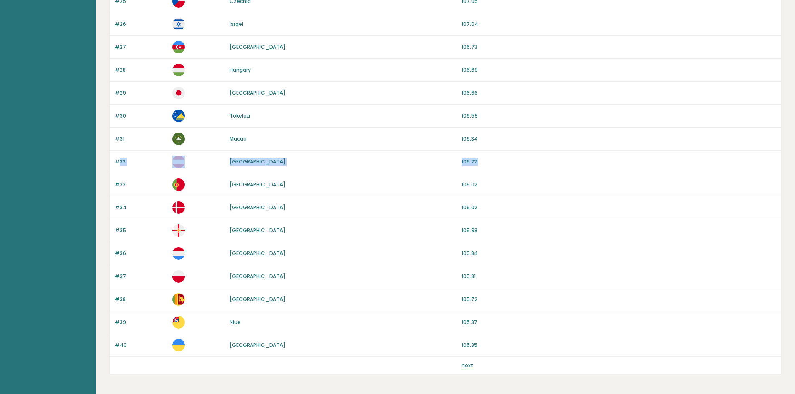
click at [118, 155] on div "#32 Austria 106.22" at bounding box center [445, 162] width 671 height 23
drag, startPoint x: 118, startPoint y: 155, endPoint x: 113, endPoint y: 158, distance: 6.0
click at [113, 158] on div "#32 Austria 106.22" at bounding box center [445, 162] width 671 height 23
drag, startPoint x: 113, startPoint y: 158, endPoint x: 493, endPoint y: 160, distance: 380.8
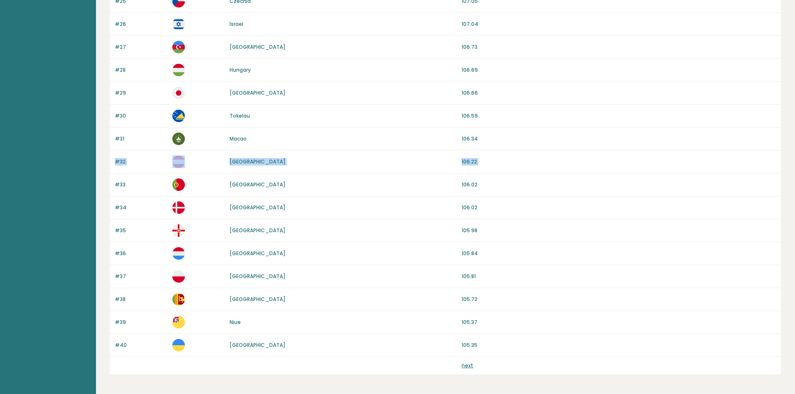
click at [493, 160] on div "#32 Austria 106.22" at bounding box center [445, 162] width 671 height 23
click at [493, 160] on p "106.22" at bounding box center [618, 162] width 315 height 8
drag, startPoint x: 493, startPoint y: 160, endPoint x: 113, endPoint y: 154, distance: 380.0
click at [113, 154] on div "#32 Austria 106.22" at bounding box center [445, 162] width 671 height 23
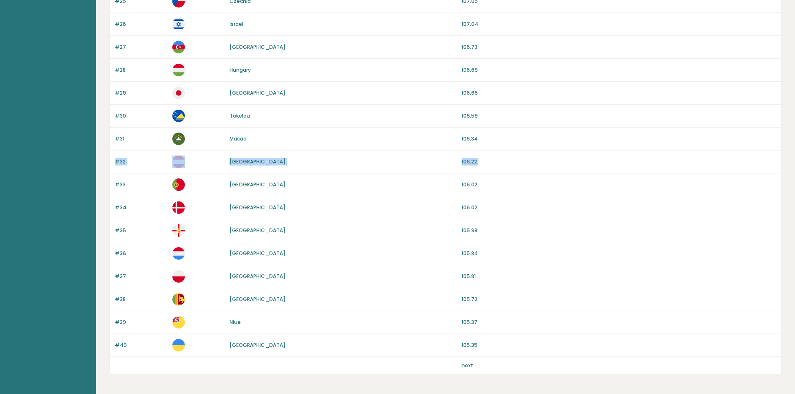
drag, startPoint x: 113, startPoint y: 154, endPoint x: 503, endPoint y: 161, distance: 389.6
click at [503, 161] on div "#32 Austria 106.22" at bounding box center [445, 162] width 671 height 23
click at [503, 161] on p "106.22" at bounding box center [618, 162] width 315 height 8
drag, startPoint x: 503, startPoint y: 161, endPoint x: 110, endPoint y: 159, distance: 393.3
click at [110, 159] on div "#32 Austria 106.22" at bounding box center [445, 162] width 671 height 23
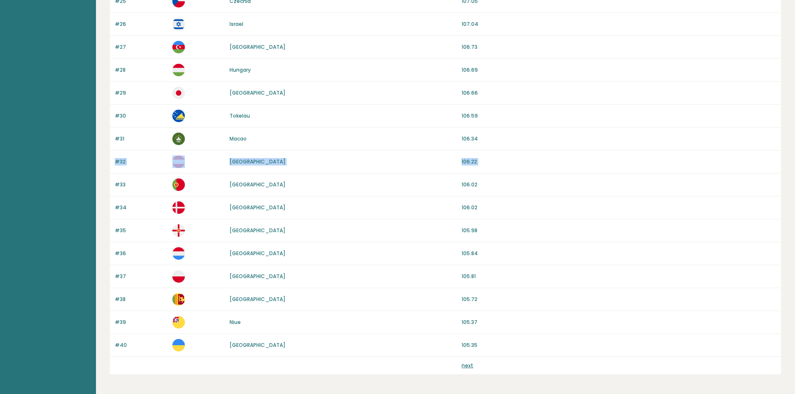
click at [110, 159] on div "#32 Austria 106.22" at bounding box center [445, 162] width 671 height 23
drag, startPoint x: 110, startPoint y: 159, endPoint x: 486, endPoint y: 166, distance: 376.7
click at [486, 166] on div "#32 Austria 106.22" at bounding box center [445, 162] width 671 height 23
drag, startPoint x: 486, startPoint y: 166, endPoint x: 115, endPoint y: 156, distance: 371.4
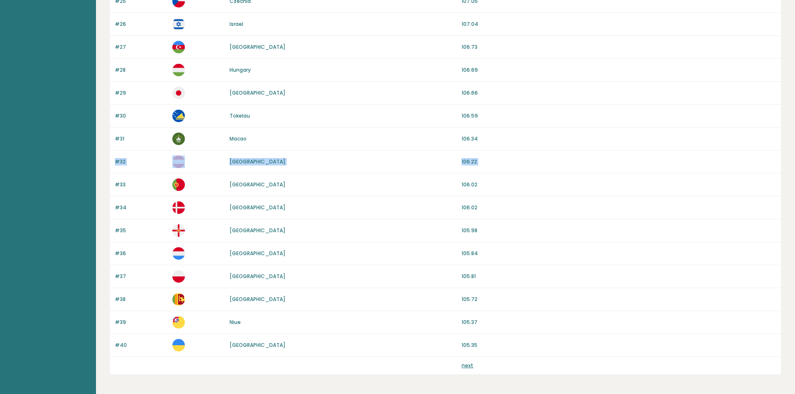
click at [115, 156] on div "#32 Austria 106.22" at bounding box center [445, 162] width 671 height 23
click at [450, 162] on div "#32 Austria 106.22" at bounding box center [445, 162] width 671 height 23
click at [489, 164] on p "106.22" at bounding box center [618, 162] width 315 height 8
click at [117, 163] on div "#32 Austria 106.22" at bounding box center [445, 162] width 671 height 23
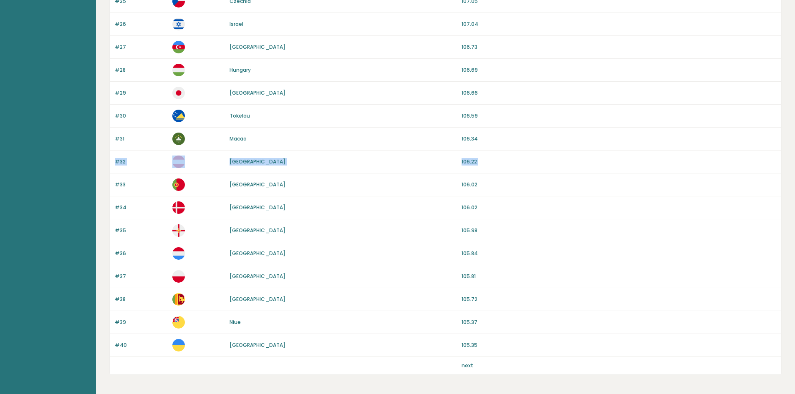
click at [116, 163] on p "#32" at bounding box center [141, 162] width 53 height 8
click at [514, 167] on div "#32 Austria 106.22" at bounding box center [445, 162] width 671 height 23
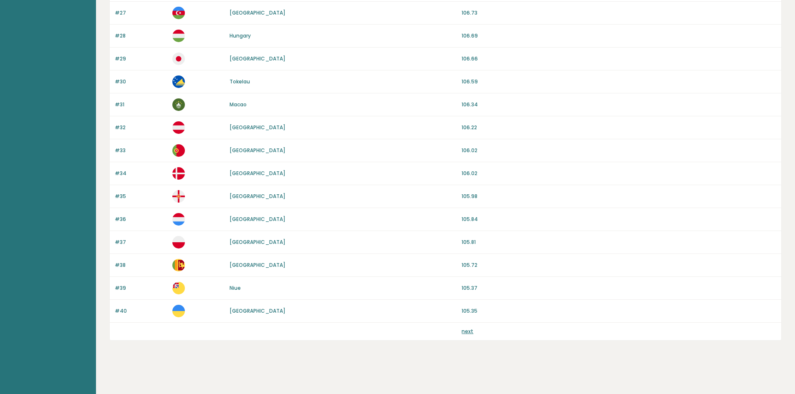
click at [468, 332] on link "next" at bounding box center [467, 331] width 12 height 7
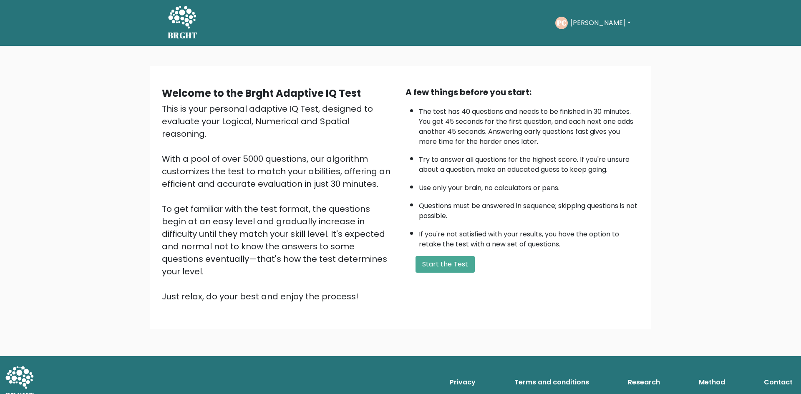
click at [408, 93] on div "A few things before you start:" at bounding box center [522, 92] width 234 height 13
drag, startPoint x: 408, startPoint y: 93, endPoint x: 538, endPoint y: 85, distance: 130.4
click at [538, 85] on div "Welcome to the Brght Adaptive IQ Test This is your personal adaptive IQ Test, d…" at bounding box center [400, 197] width 491 height 237
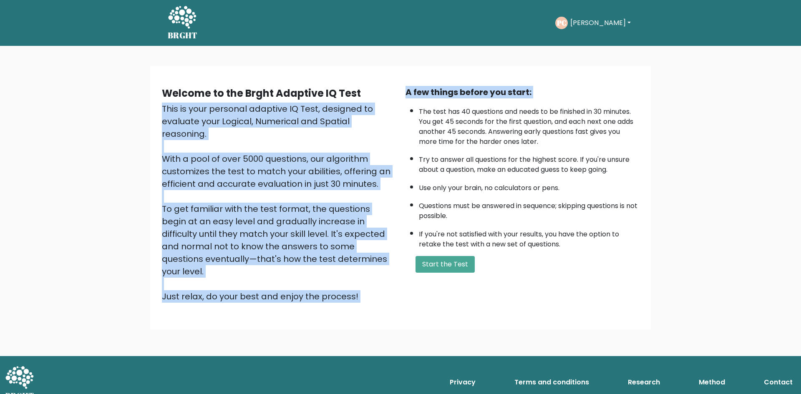
drag, startPoint x: 538, startPoint y: 85, endPoint x: 398, endPoint y: 86, distance: 139.3
click at [398, 86] on div "Welcome to the Brght Adaptive IQ Test This is your personal adaptive IQ Test, d…" at bounding box center [400, 197] width 491 height 237
click at [398, 86] on div "Welcome to the Brght Adaptive IQ Test This is your personal adaptive IQ Test, d…" at bounding box center [279, 194] width 244 height 217
drag, startPoint x: 398, startPoint y: 86, endPoint x: 532, endPoint y: 88, distance: 133.9
click at [532, 88] on div "Welcome to the Brght Adaptive IQ Test This is your personal adaptive IQ Test, d…" at bounding box center [400, 198] width 487 height 224
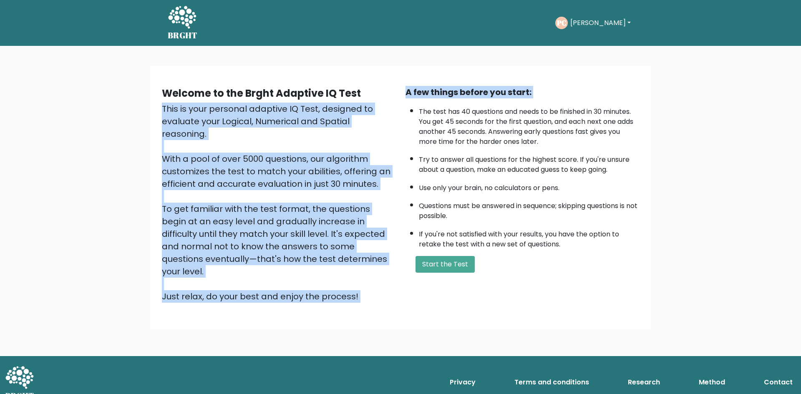
click at [532, 88] on div "A few things before you start:" at bounding box center [522, 92] width 234 height 13
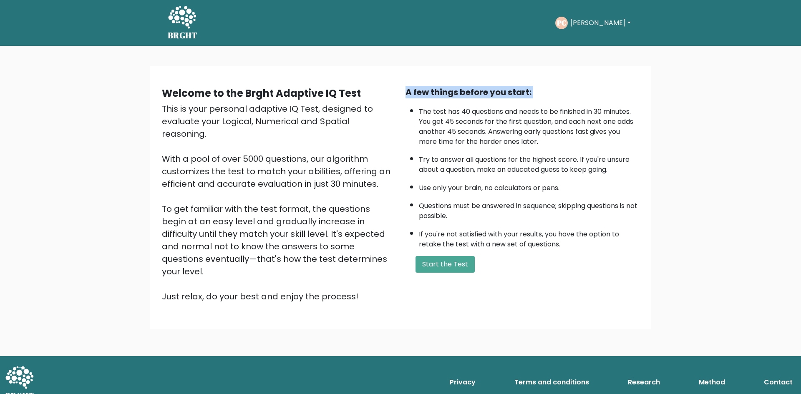
drag, startPoint x: 532, startPoint y: 88, endPoint x: 402, endPoint y: 89, distance: 130.6
click at [402, 89] on div "A few things before you start: The test has 40 questions and needs to be finish…" at bounding box center [522, 194] width 244 height 217
drag, startPoint x: 402, startPoint y: 89, endPoint x: 542, endPoint y: 88, distance: 140.2
click at [542, 88] on div "A few things before you start: The test has 40 questions and needs to be finish…" at bounding box center [522, 194] width 244 height 217
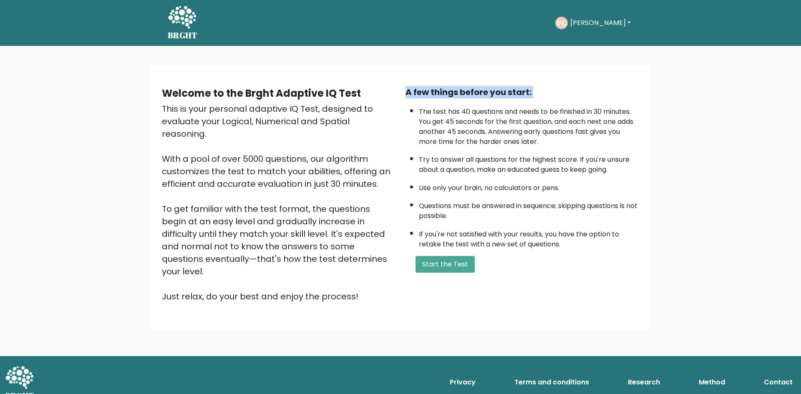
click at [542, 88] on div "A few things before you start:" at bounding box center [522, 92] width 234 height 13
drag, startPoint x: 542, startPoint y: 88, endPoint x: 403, endPoint y: 81, distance: 138.6
click at [403, 81] on div "Welcome to the Brght Adaptive IQ Test This is your personal adaptive IQ Test, d…" at bounding box center [400, 197] width 491 height 237
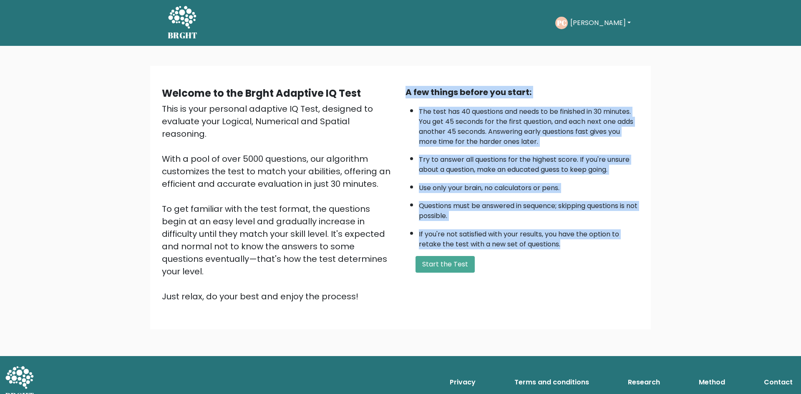
drag, startPoint x: 403, startPoint y: 81, endPoint x: 563, endPoint y: 244, distance: 228.3
click at [563, 244] on div "Welcome to the Brght Adaptive IQ Test This is your personal adaptive IQ Test, d…" at bounding box center [400, 197] width 491 height 237
click at [563, 244] on li "If you're not satisfied with your results, you have the option to retake the te…" at bounding box center [529, 237] width 220 height 24
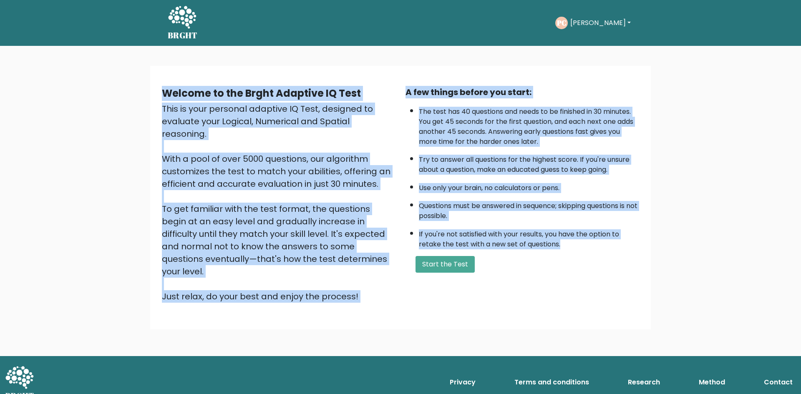
drag, startPoint x: 563, startPoint y: 244, endPoint x: 164, endPoint y: 92, distance: 427.4
click at [164, 92] on div "Welcome to the Brght Adaptive IQ Test This is your personal adaptive IQ Test, d…" at bounding box center [400, 198] width 487 height 224
click at [164, 92] on b "Welcome to the Brght Adaptive IQ Test" at bounding box center [261, 93] width 199 height 14
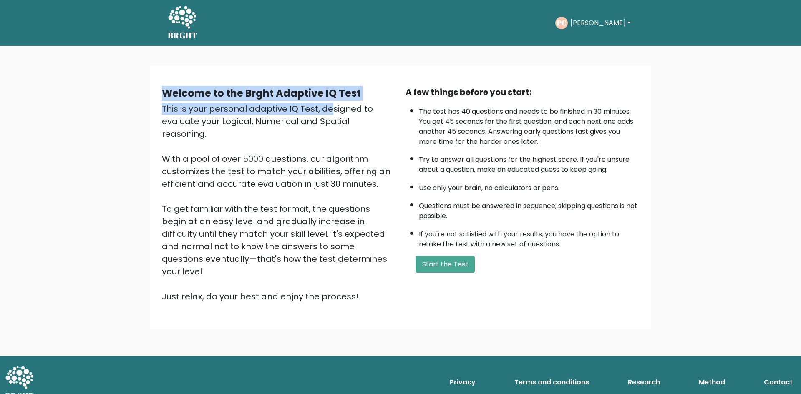
drag, startPoint x: 164, startPoint y: 92, endPoint x: 231, endPoint y: 108, distance: 68.8
click at [231, 108] on div "Welcome to the Brght Adaptive IQ Test This is your personal adaptive IQ Test, d…" at bounding box center [279, 194] width 244 height 217
click at [231, 108] on div "This is your personal adaptive IQ Test, designed to evaluate your Logical, Nume…" at bounding box center [279, 203] width 234 height 200
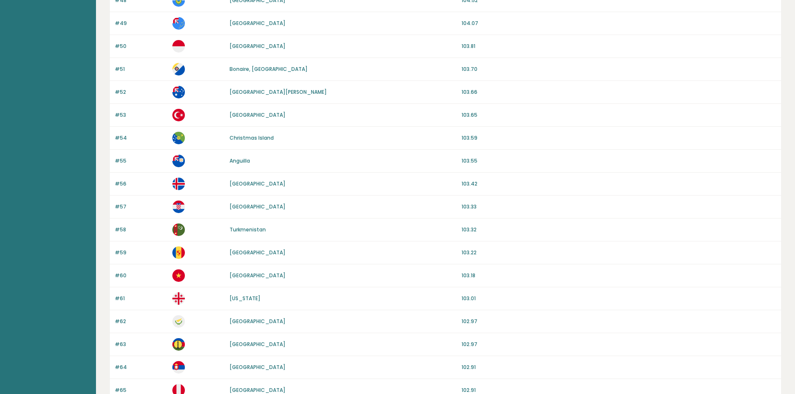
scroll to position [292, 0]
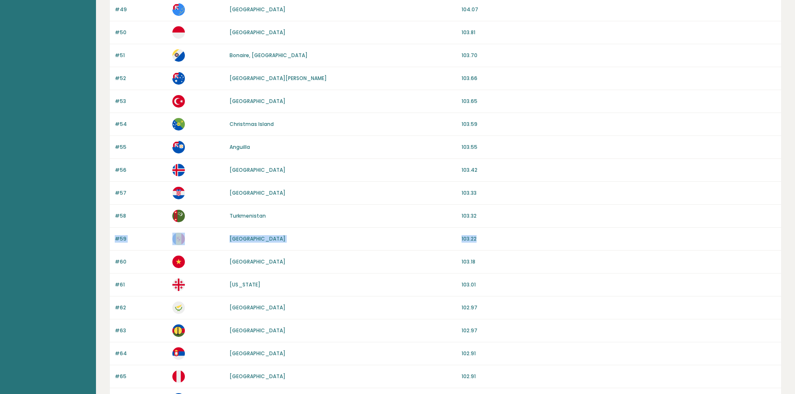
drag, startPoint x: 438, startPoint y: 240, endPoint x: 113, endPoint y: 234, distance: 325.8
click at [113, 234] on div "#59 [GEOGRAPHIC_DATA] 103.22" at bounding box center [445, 239] width 671 height 23
drag, startPoint x: 113, startPoint y: 234, endPoint x: 484, endPoint y: 242, distance: 371.7
click at [484, 242] on div "#59 [GEOGRAPHIC_DATA] 103.22" at bounding box center [445, 239] width 671 height 23
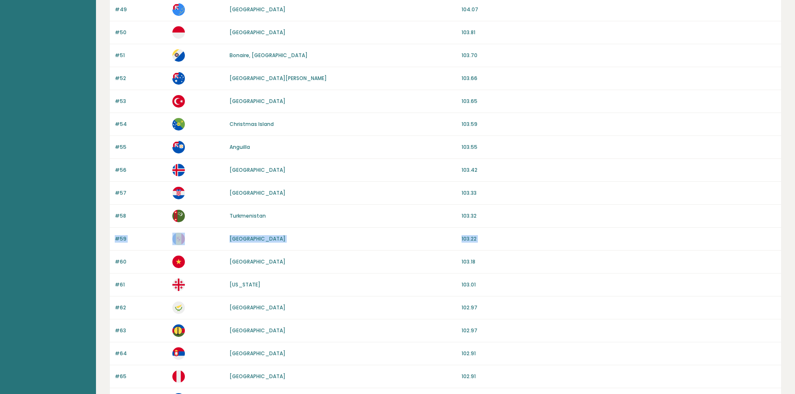
click at [484, 242] on p "103.22" at bounding box center [618, 239] width 315 height 8
drag, startPoint x: 485, startPoint y: 242, endPoint x: 117, endPoint y: 230, distance: 367.6
click at [117, 230] on div "#59 [GEOGRAPHIC_DATA] 103.22" at bounding box center [445, 239] width 671 height 23
drag, startPoint x: 117, startPoint y: 230, endPoint x: 307, endPoint y: 233, distance: 190.6
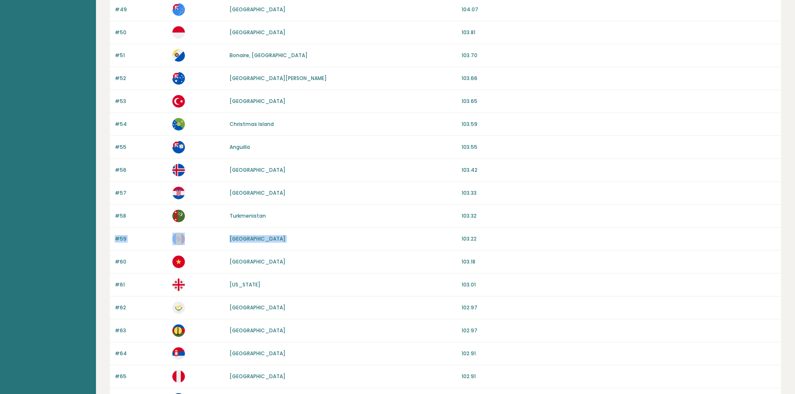
click at [307, 233] on div "#59 Andorra 103.22" at bounding box center [445, 239] width 671 height 23
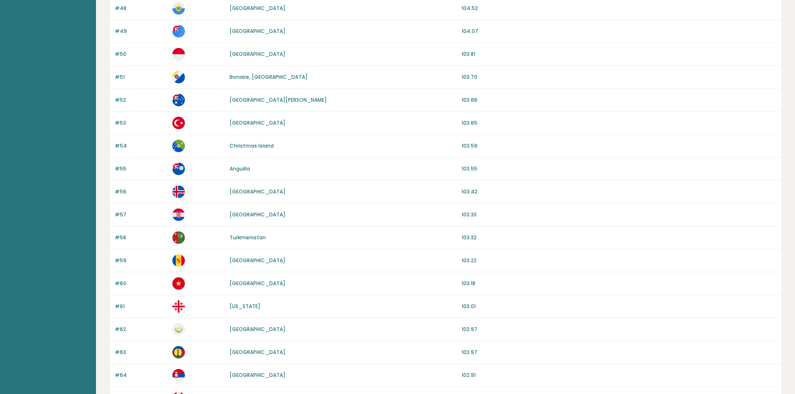
scroll to position [250, 0]
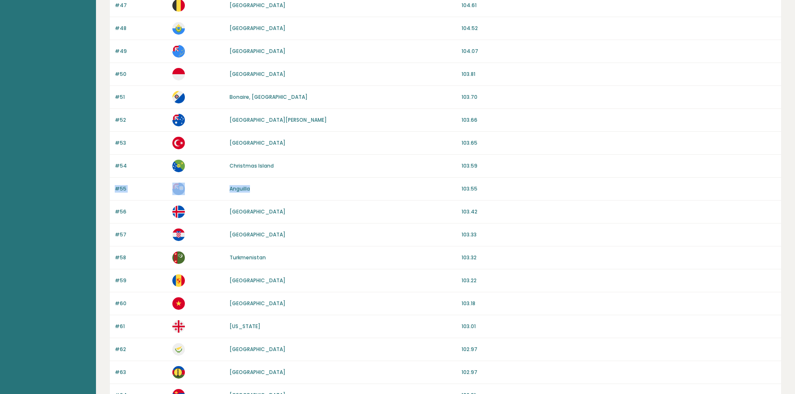
drag, startPoint x: 296, startPoint y: 191, endPoint x: 111, endPoint y: 191, distance: 184.8
click at [111, 191] on div "#55 Anguilla 103.55" at bounding box center [445, 189] width 671 height 23
drag, startPoint x: 111, startPoint y: 191, endPoint x: 523, endPoint y: 189, distance: 411.7
click at [523, 189] on div "#55 Anguilla 103.55" at bounding box center [445, 189] width 671 height 23
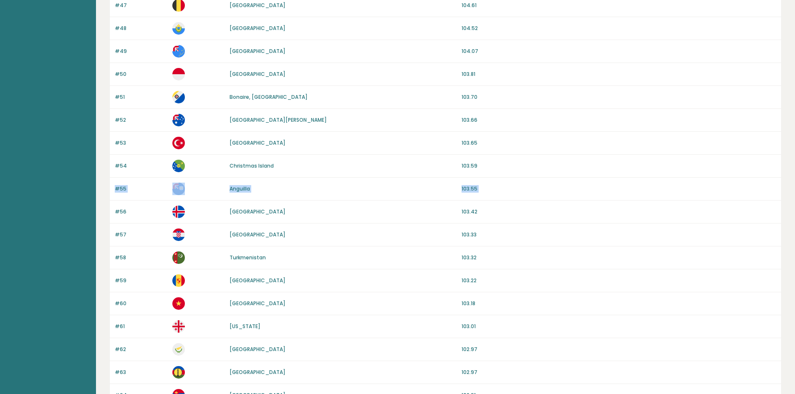
click at [523, 189] on p "103.55" at bounding box center [618, 189] width 315 height 8
drag, startPoint x: 515, startPoint y: 188, endPoint x: 117, endPoint y: 158, distance: 399.0
click at [117, 158] on div "Rank Country Avg IQ #41 French Guiana 105.19 #42 Slovenia 105.19 #43 Belarus 10…" at bounding box center [445, 316] width 672 height 952
click at [117, 158] on div "#54 Christmas Island 103.59" at bounding box center [445, 166] width 671 height 23
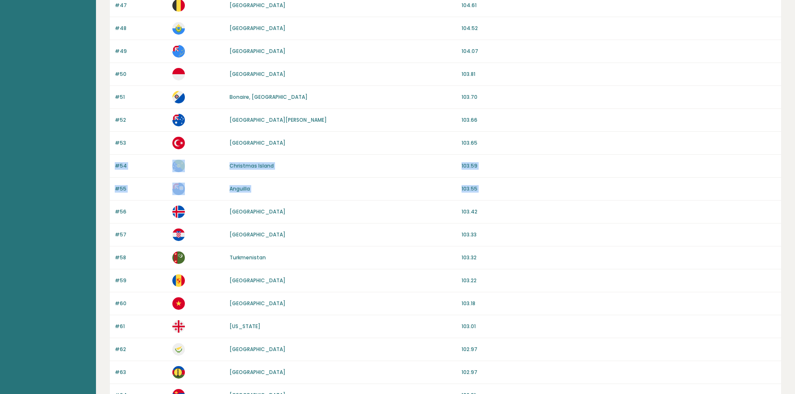
drag, startPoint x: 117, startPoint y: 158, endPoint x: 480, endPoint y: 188, distance: 364.5
click at [480, 188] on div "Rank Country Avg IQ #41 French Guiana 105.19 #42 Slovenia 105.19 #43 Belarus 10…" at bounding box center [445, 316] width 672 height 952
click at [480, 188] on p "103.55" at bounding box center [618, 189] width 315 height 8
drag, startPoint x: 480, startPoint y: 188, endPoint x: 113, endPoint y: 157, distance: 368.4
click at [113, 157] on div "Rank Country Avg IQ #41 French Guiana 105.19 #42 Slovenia 105.19 #43 Belarus 10…" at bounding box center [445, 316] width 672 height 952
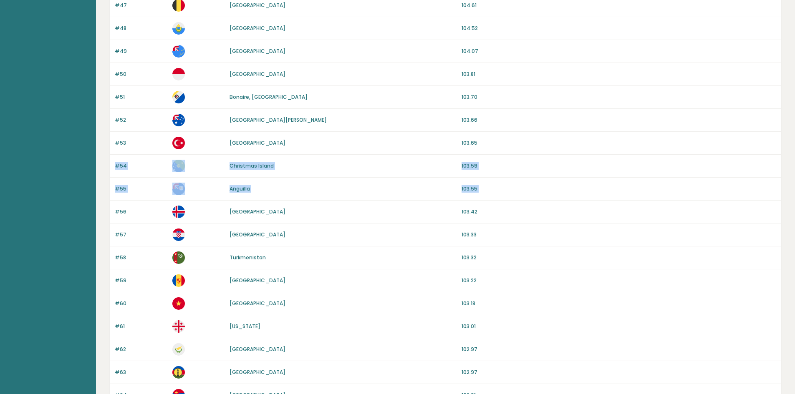
click at [113, 157] on div "#54 Christmas Island 103.59" at bounding box center [445, 166] width 671 height 23
drag, startPoint x: 113, startPoint y: 157, endPoint x: 489, endPoint y: 191, distance: 377.3
click at [489, 191] on div "Rank Country Avg IQ #41 French Guiana 105.19 #42 Slovenia 105.19 #43 Belarus 10…" at bounding box center [445, 316] width 672 height 952
click at [489, 191] on p "103.55" at bounding box center [618, 189] width 315 height 8
drag, startPoint x: 489, startPoint y: 191, endPoint x: 115, endPoint y: 161, distance: 375.0
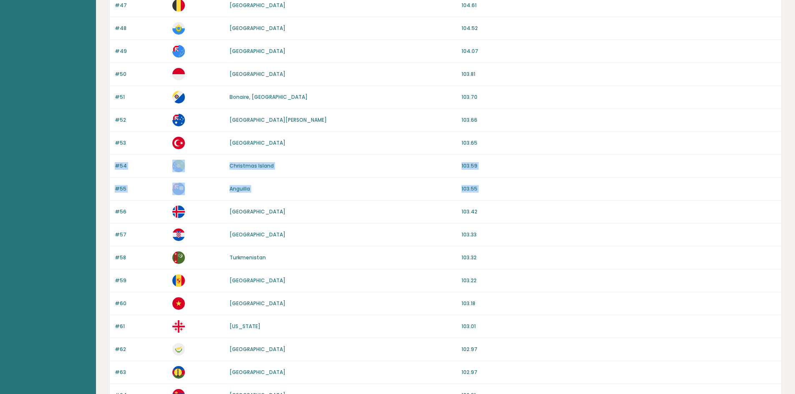
click at [115, 161] on div "Rank Country Avg IQ #41 French Guiana 105.19 #42 Slovenia 105.19 #43 Belarus 10…" at bounding box center [445, 316] width 672 height 952
click at [115, 161] on div "#54 Christmas Island 103.59" at bounding box center [445, 166] width 671 height 23
drag, startPoint x: 115, startPoint y: 161, endPoint x: 492, endPoint y: 189, distance: 377.7
click at [492, 189] on div "Rank Country Avg IQ #41 French Guiana 105.19 #42 Slovenia 105.19 #43 Belarus 10…" at bounding box center [445, 316] width 672 height 952
click at [492, 189] on p "103.55" at bounding box center [618, 189] width 315 height 8
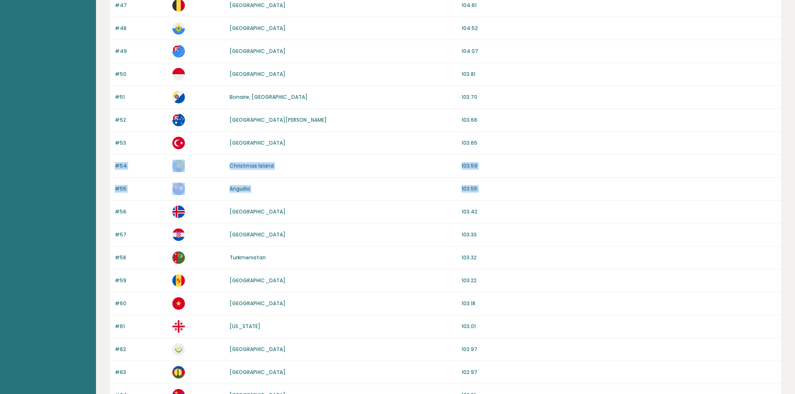
drag, startPoint x: 492, startPoint y: 189, endPoint x: 113, endPoint y: 159, distance: 379.5
click at [113, 159] on div "Rank Country Avg IQ #41 French Guiana 105.19 #42 Slovenia 105.19 #43 Belarus 10…" at bounding box center [445, 316] width 672 height 952
click at [113, 159] on div "#54 Christmas Island 103.59" at bounding box center [445, 166] width 671 height 23
drag, startPoint x: 113, startPoint y: 159, endPoint x: 490, endPoint y: 196, distance: 378.5
click at [490, 196] on div "Rank Country Avg IQ #41 French Guiana 105.19 #42 Slovenia 105.19 #43 Belarus 10…" at bounding box center [445, 316] width 672 height 952
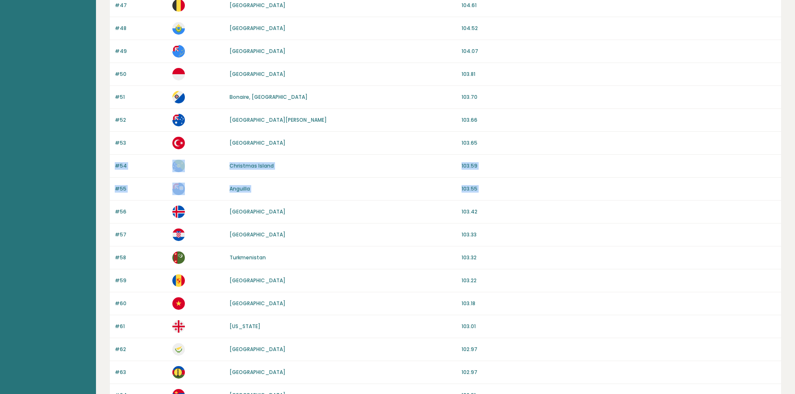
click at [491, 196] on div "#55 Anguilla 103.55" at bounding box center [445, 189] width 671 height 23
drag, startPoint x: 491, startPoint y: 196, endPoint x: 116, endPoint y: 158, distance: 376.9
click at [116, 158] on div "Rank Country Avg IQ #41 French Guiana 105.19 #42 Slovenia 105.19 #43 Belarus 10…" at bounding box center [445, 316] width 672 height 952
click at [116, 158] on div "#54 Christmas Island 103.59" at bounding box center [445, 166] width 671 height 23
drag, startPoint x: 116, startPoint y: 158, endPoint x: 132, endPoint y: 135, distance: 28.4
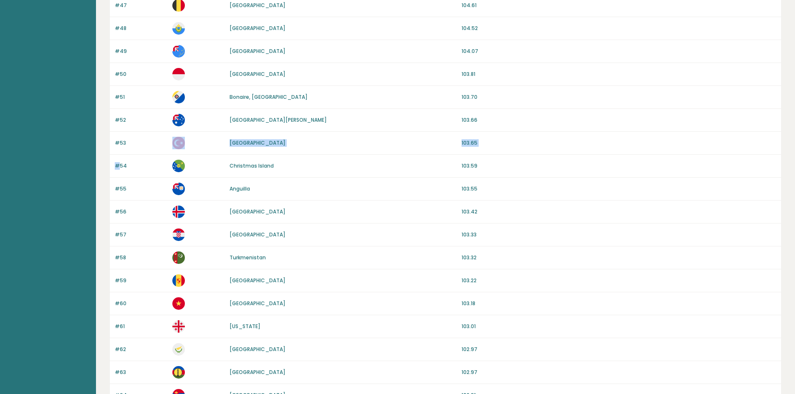
click at [132, 135] on div "Rank Country Avg IQ #41 French Guiana 105.19 #42 Slovenia 105.19 #43 Belarus 10…" at bounding box center [445, 316] width 672 height 952
click at [132, 135] on div "#53 Turkey 103.65" at bounding box center [445, 143] width 671 height 23
drag, startPoint x: 349, startPoint y: 119, endPoint x: 113, endPoint y: 89, distance: 238.0
click at [113, 89] on div "Rank Country Avg IQ #41 French Guiana 105.19 #42 Slovenia 105.19 #43 Belarus 10…" at bounding box center [445, 316] width 672 height 952
click at [113, 89] on div "#51 Bonaire, Sint Eustatius and Saba 103.70" at bounding box center [445, 97] width 671 height 23
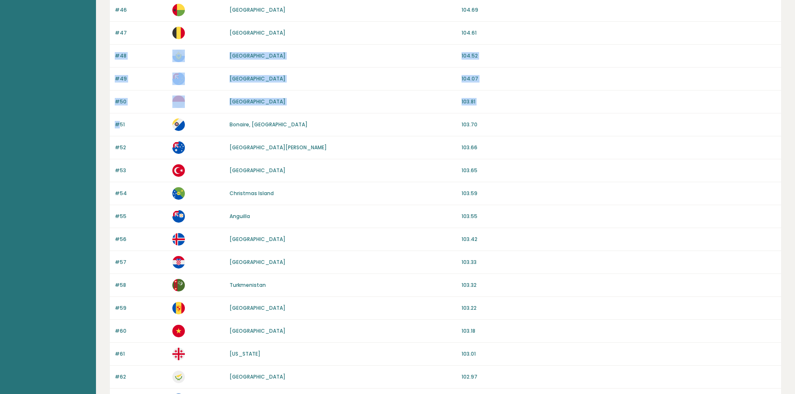
scroll to position [209, 0]
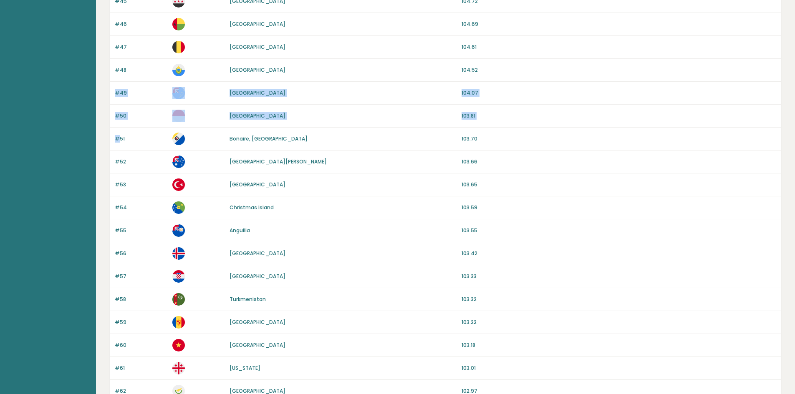
drag, startPoint x: 113, startPoint y: 89, endPoint x: 113, endPoint y: 84, distance: 4.6
click at [113, 84] on div "Rank Country Avg IQ #41 French Guiana 105.19 #42 Slovenia 105.19 #43 Belarus 10…" at bounding box center [445, 358] width 672 height 952
click at [113, 84] on div "#49 Tuvalu 104.07" at bounding box center [445, 93] width 671 height 23
drag, startPoint x: 113, startPoint y: 84, endPoint x: 501, endPoint y: 114, distance: 388.2
click at [501, 114] on div "Rank Country Avg IQ #41 French Guiana 105.19 #42 Slovenia 105.19 #43 Belarus 10…" at bounding box center [445, 358] width 672 height 952
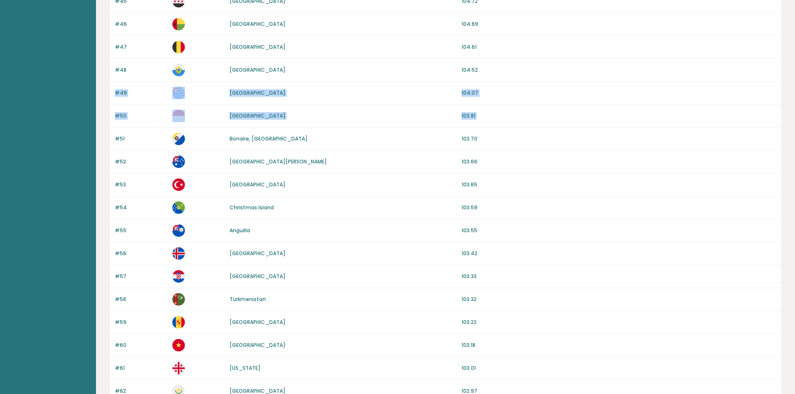
click at [501, 114] on p "103.81" at bounding box center [618, 116] width 315 height 8
drag, startPoint x: 501, startPoint y: 114, endPoint x: 112, endPoint y: 67, distance: 391.2
click at [112, 67] on div "Rank Country Avg IQ #41 French Guiana 105.19 #42 Slovenia 105.19 #43 Belarus 10…" at bounding box center [445, 358] width 672 height 952
click at [112, 67] on div "#48 San Marino 104.52" at bounding box center [445, 70] width 671 height 23
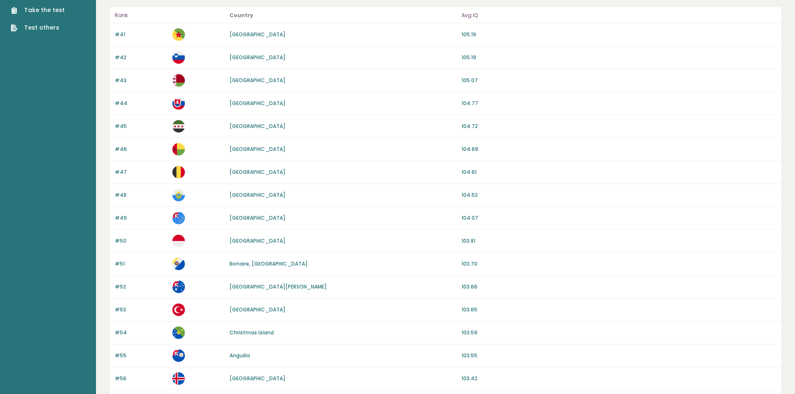
scroll to position [42, 0]
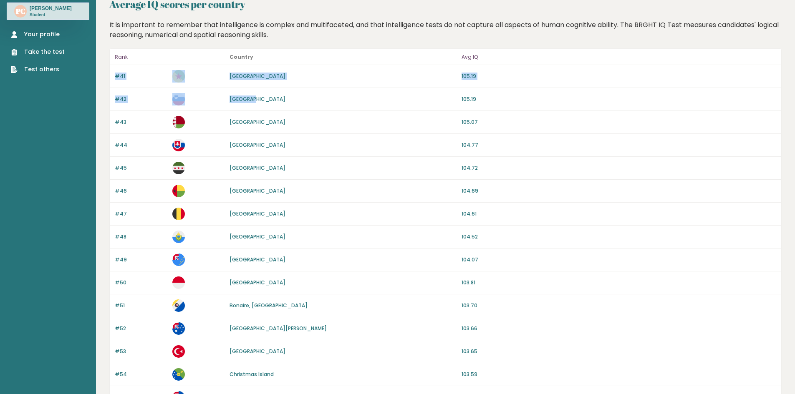
drag, startPoint x: 113, startPoint y: 75, endPoint x: 345, endPoint y: 106, distance: 234.0
click at [514, 112] on div "#43 Belarus 105.07" at bounding box center [445, 122] width 671 height 23
drag, startPoint x: 514, startPoint y: 112, endPoint x: 117, endPoint y: 74, distance: 399.3
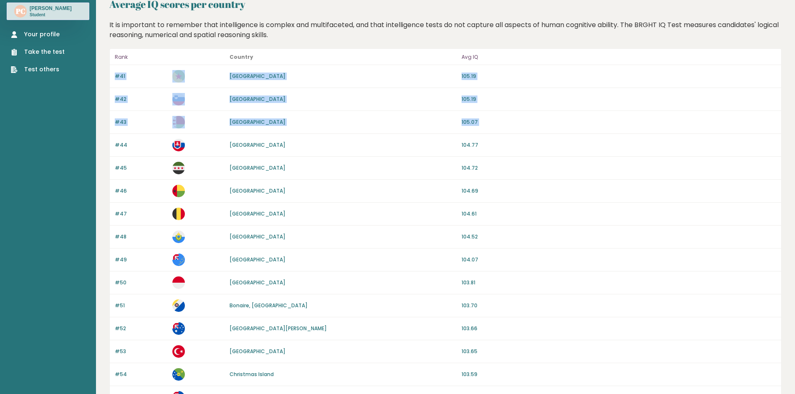
click at [117, 74] on p "#41" at bounding box center [141, 77] width 53 height 8
drag, startPoint x: 117, startPoint y: 74, endPoint x: 488, endPoint y: 127, distance: 375.4
click at [488, 127] on div "#43 Belarus 105.07" at bounding box center [445, 122] width 671 height 23
drag, startPoint x: 488, startPoint y: 127, endPoint x: 118, endPoint y: 78, distance: 373.7
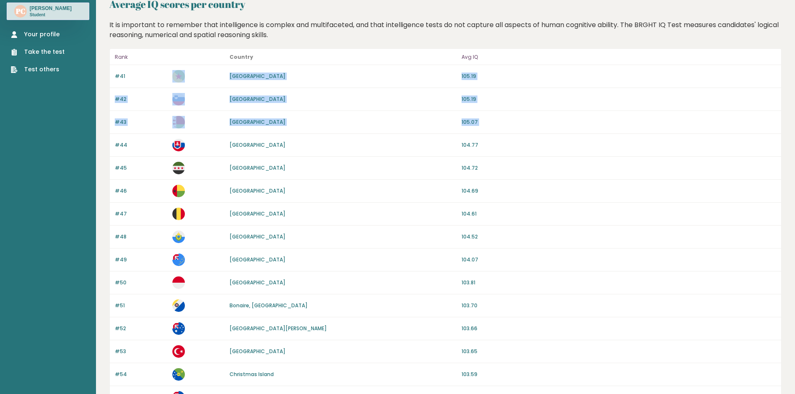
click at [119, 78] on p "#41" at bounding box center [141, 77] width 53 height 8
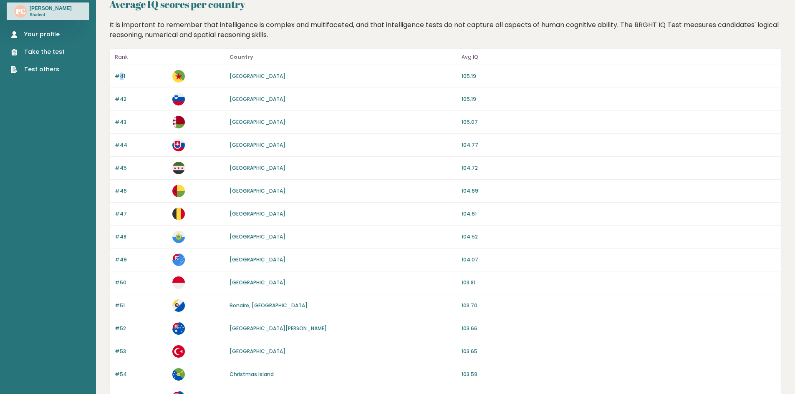
click at [116, 76] on p "#41" at bounding box center [141, 77] width 53 height 8
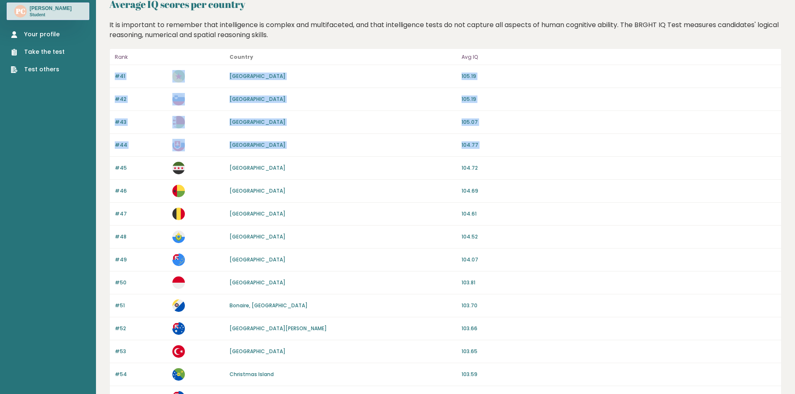
drag, startPoint x: 116, startPoint y: 76, endPoint x: 491, endPoint y: 135, distance: 380.0
click at [491, 135] on div "#44 Slovakia 104.77" at bounding box center [445, 145] width 671 height 23
drag, startPoint x: 495, startPoint y: 166, endPoint x: 116, endPoint y: 71, distance: 390.8
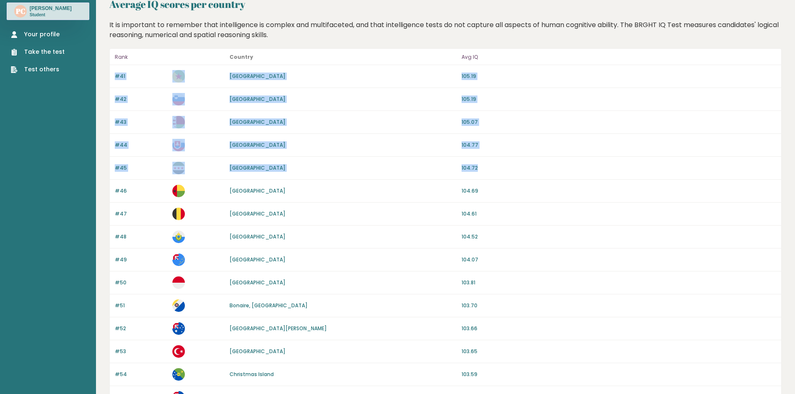
click at [116, 71] on div "#41 French Guiana 105.19" at bounding box center [445, 76] width 671 height 23
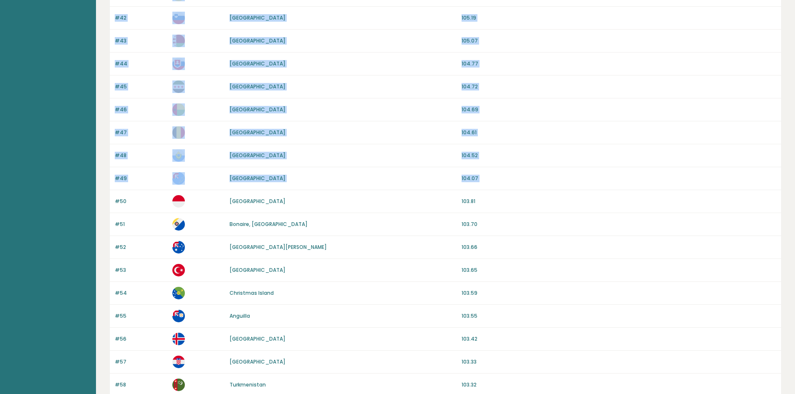
scroll to position [125, 0]
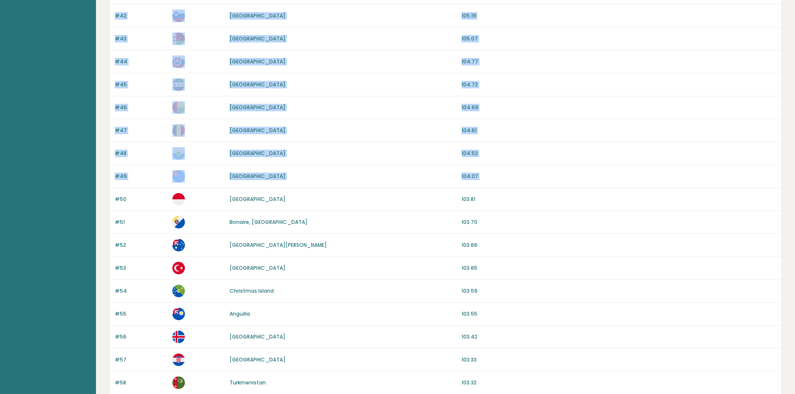
drag, startPoint x: 116, startPoint y: 71, endPoint x: 491, endPoint y: 181, distance: 390.5
click at [491, 181] on div "#49 Tuvalu 104.07" at bounding box center [445, 176] width 671 height 23
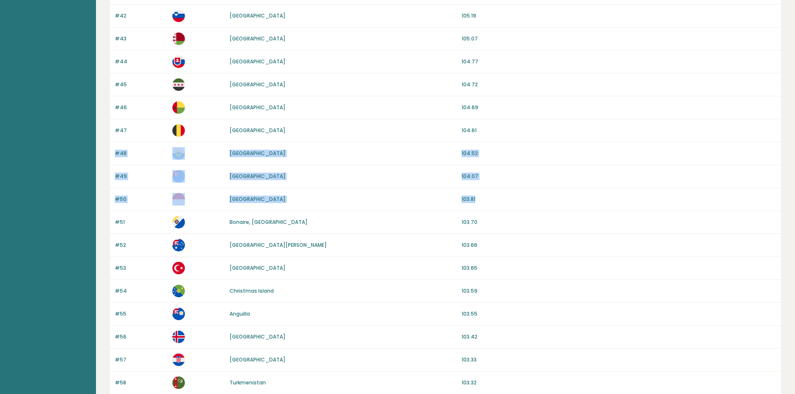
drag, startPoint x: 486, startPoint y: 196, endPoint x: 116, endPoint y: 147, distance: 373.5
click at [116, 147] on div "#48 San Marino 104.52" at bounding box center [445, 153] width 671 height 23
drag, startPoint x: 116, startPoint y: 147, endPoint x: 486, endPoint y: 202, distance: 373.6
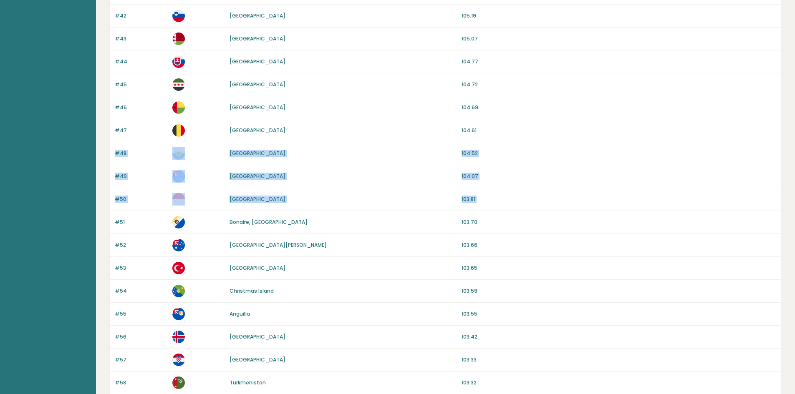
click at [486, 202] on p "103.81" at bounding box center [618, 200] width 315 height 8
drag, startPoint x: 486, startPoint y: 202, endPoint x: 112, endPoint y: 148, distance: 377.2
click at [112, 148] on div "#48 San Marino 104.52" at bounding box center [445, 153] width 671 height 23
drag, startPoint x: 112, startPoint y: 148, endPoint x: 471, endPoint y: 201, distance: 363.0
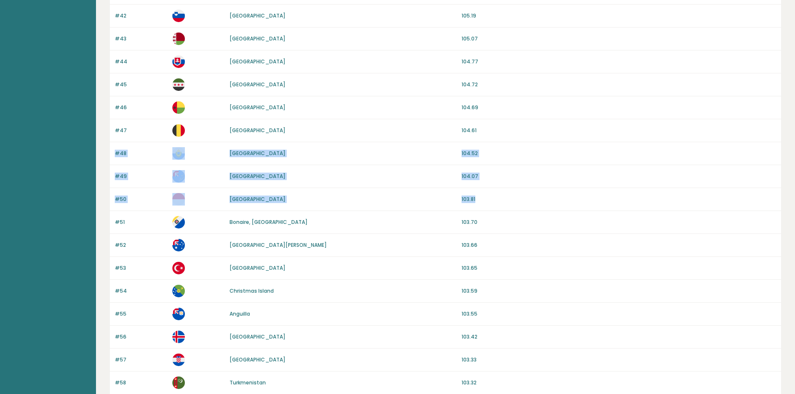
click at [483, 200] on p "103.81" at bounding box center [618, 200] width 315 height 8
drag, startPoint x: 483, startPoint y: 200, endPoint x: 120, endPoint y: 147, distance: 366.7
click at [120, 147] on div "#48 San Marino 104.52" at bounding box center [445, 153] width 671 height 23
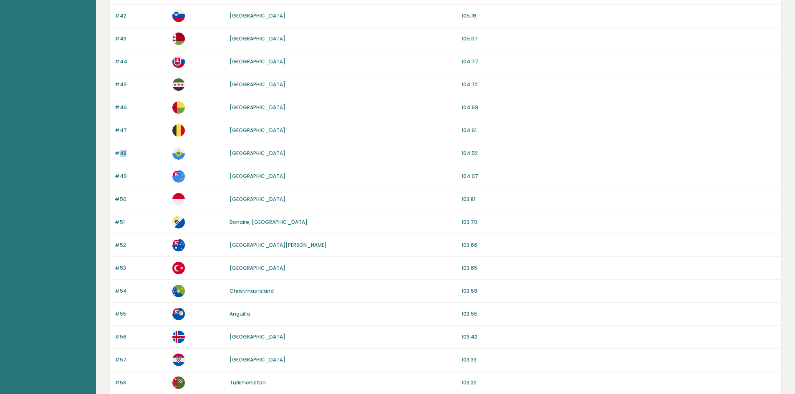
click at [117, 147] on div "#48 San Marino 104.52" at bounding box center [445, 153] width 671 height 23
click at [119, 147] on div "#48 San Marino 104.52" at bounding box center [445, 153] width 671 height 23
click at [113, 146] on div "#48 San Marino 104.52" at bounding box center [445, 153] width 671 height 23
drag, startPoint x: 113, startPoint y: 146, endPoint x: 489, endPoint y: 203, distance: 379.7
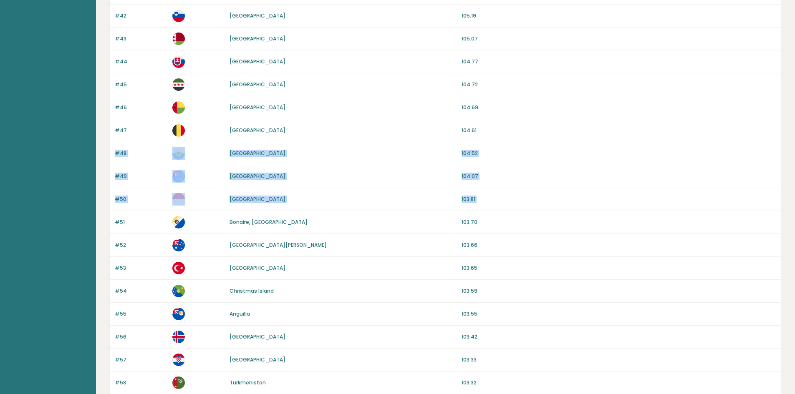
click at [489, 203] on div "#50 Monaco 103.81" at bounding box center [445, 199] width 671 height 23
drag, startPoint x: 489, startPoint y: 203, endPoint x: 114, endPoint y: 151, distance: 378.5
click at [114, 151] on div "#48 San Marino 104.52" at bounding box center [445, 153] width 671 height 23
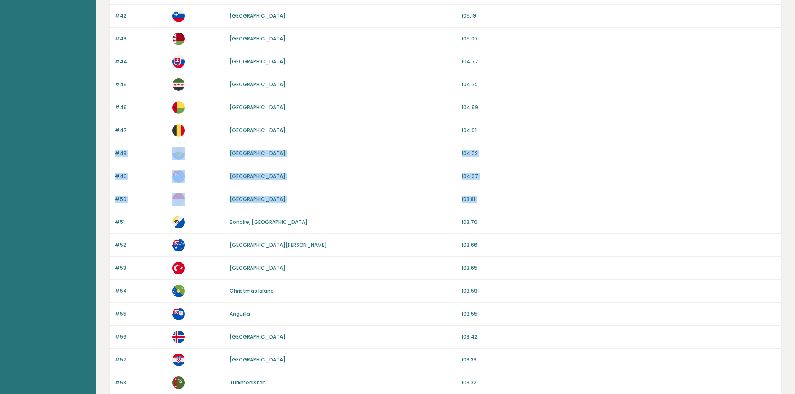
drag, startPoint x: 114, startPoint y: 151, endPoint x: 485, endPoint y: 206, distance: 375.2
click at [485, 206] on div "#50 Monaco 103.81" at bounding box center [445, 199] width 671 height 23
drag, startPoint x: 485, startPoint y: 206, endPoint x: 113, endPoint y: 153, distance: 375.3
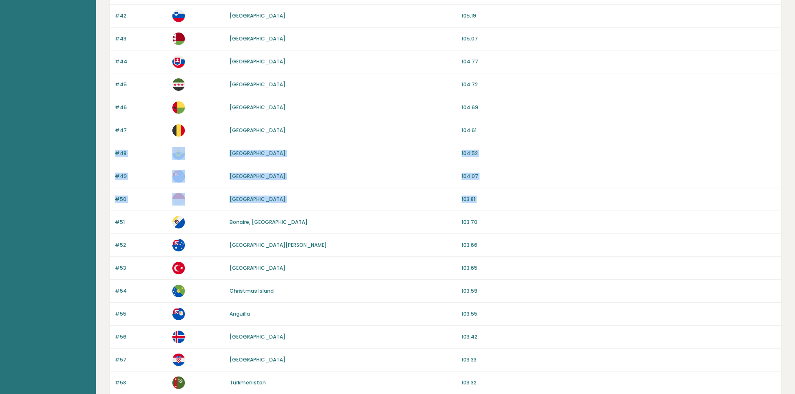
click at [113, 153] on div "#48 San Marino 104.52" at bounding box center [445, 153] width 671 height 23
drag, startPoint x: 113, startPoint y: 153, endPoint x: 480, endPoint y: 204, distance: 369.6
click at [480, 204] on div "#50 Monaco 103.81" at bounding box center [445, 199] width 671 height 23
drag, startPoint x: 480, startPoint y: 204, endPoint x: 111, endPoint y: 152, distance: 371.9
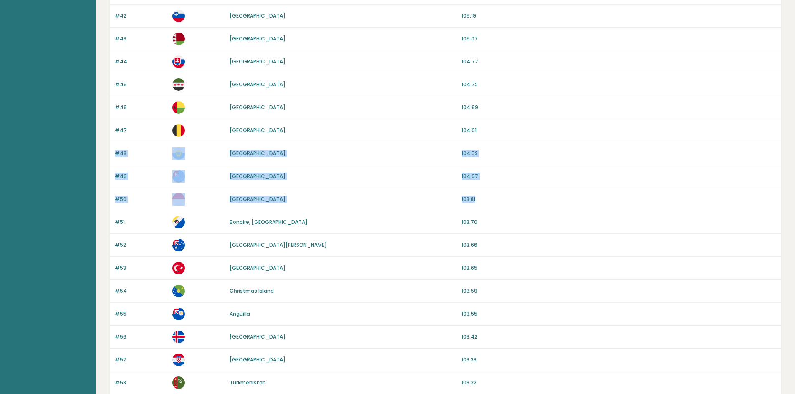
click at [111, 152] on div "#48 San Marino 104.52" at bounding box center [445, 153] width 671 height 23
drag, startPoint x: 111, startPoint y: 152, endPoint x: 486, endPoint y: 191, distance: 376.2
click at [486, 191] on div "#50 Monaco 103.81" at bounding box center [445, 199] width 671 height 23
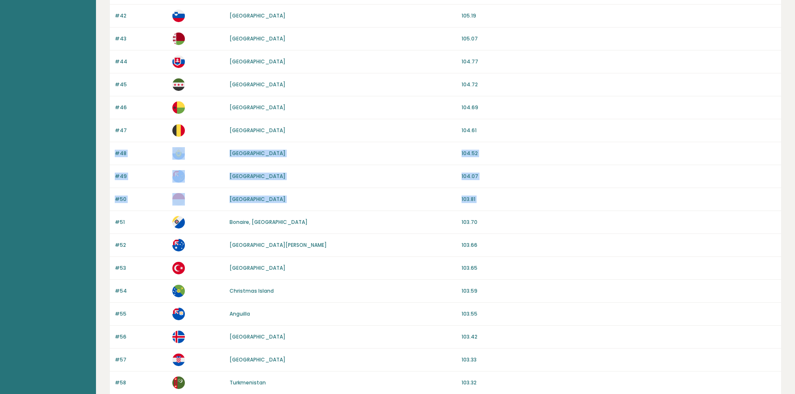
drag, startPoint x: 486, startPoint y: 191, endPoint x: 114, endPoint y: 146, distance: 374.5
click at [114, 146] on div "#48 San Marino 104.52" at bounding box center [445, 153] width 671 height 23
drag, startPoint x: 114, startPoint y: 146, endPoint x: 479, endPoint y: 193, distance: 368.1
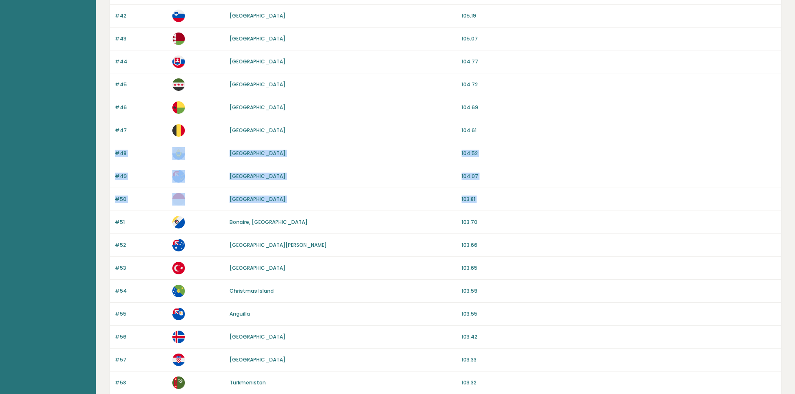
click at [479, 193] on div "#50 Monaco 103.81" at bounding box center [445, 199] width 671 height 23
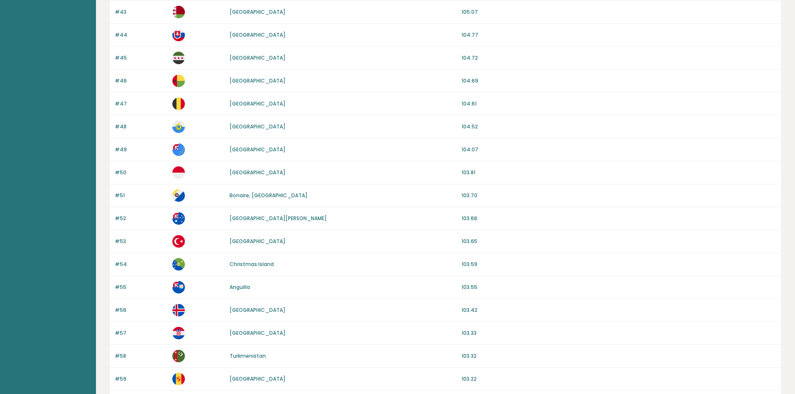
scroll to position [167, 0]
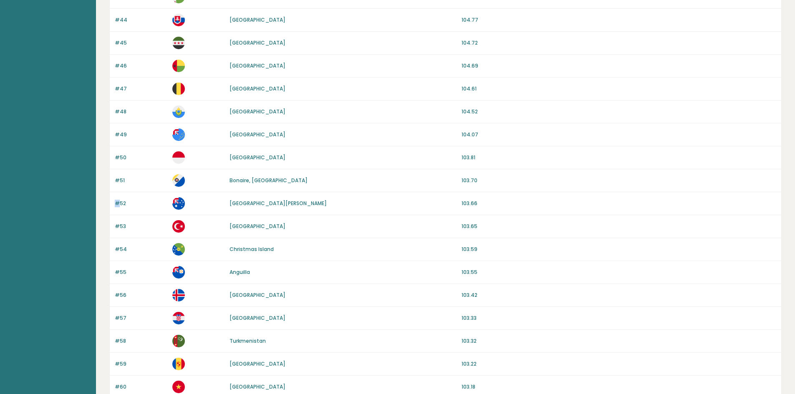
drag, startPoint x: 478, startPoint y: 192, endPoint x: 119, endPoint y: 193, distance: 359.1
click at [119, 193] on div "Rank Country Avg IQ #41 French Guiana 105.19 #42 Slovenia 105.19 #43 Belarus 10…" at bounding box center [445, 399] width 672 height 952
click at [119, 193] on div "#52 Heard Island and McDonald Islands 103.66" at bounding box center [445, 203] width 671 height 23
drag, startPoint x: 119, startPoint y: 193, endPoint x: 488, endPoint y: 227, distance: 370.3
click at [488, 227] on div "Rank Country Avg IQ #41 French Guiana 105.19 #42 Slovenia 105.19 #43 Belarus 10…" at bounding box center [445, 399] width 672 height 952
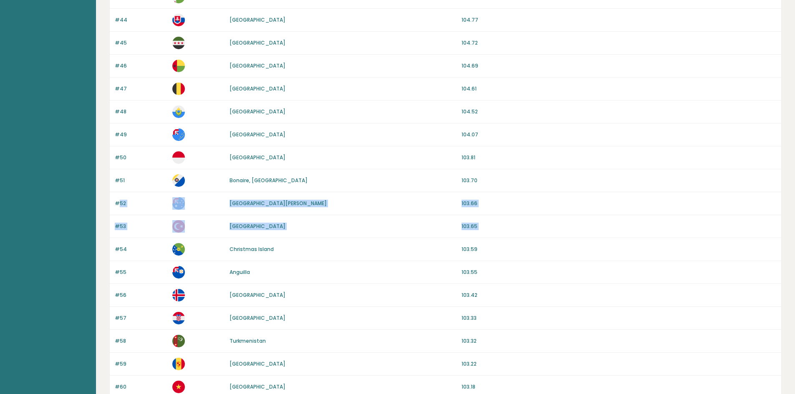
click at [488, 227] on p "103.65" at bounding box center [618, 227] width 315 height 8
drag, startPoint x: 443, startPoint y: 220, endPoint x: 113, endPoint y: 195, distance: 331.7
click at [113, 195] on div "Rank Country Avg IQ #41 French Guiana 105.19 #42 Slovenia 105.19 #43 Belarus 10…" at bounding box center [445, 399] width 672 height 952
click at [113, 195] on div "#52 Heard Island and McDonald Islands 103.66" at bounding box center [445, 203] width 671 height 23
drag, startPoint x: 113, startPoint y: 195, endPoint x: 483, endPoint y: 252, distance: 374.3
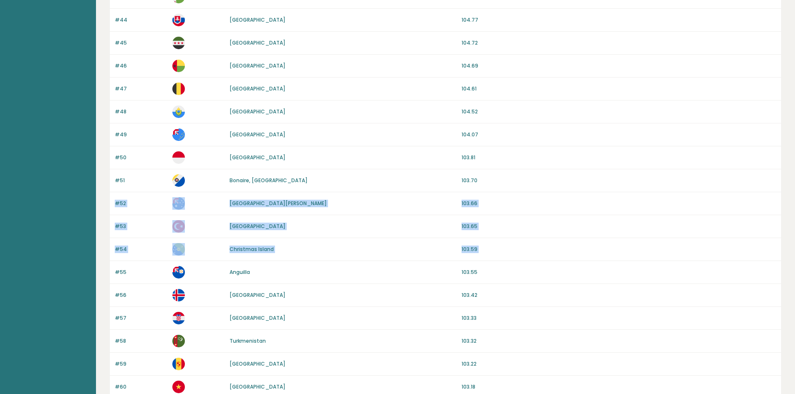
click at [483, 252] on div "Rank Country Avg IQ #41 French Guiana 105.19 #42 Slovenia 105.19 #43 Belarus 10…" at bounding box center [445, 399] width 672 height 952
click at [128, 198] on div "#52 Heard Island and McDonald Islands 103.66" at bounding box center [445, 203] width 671 height 23
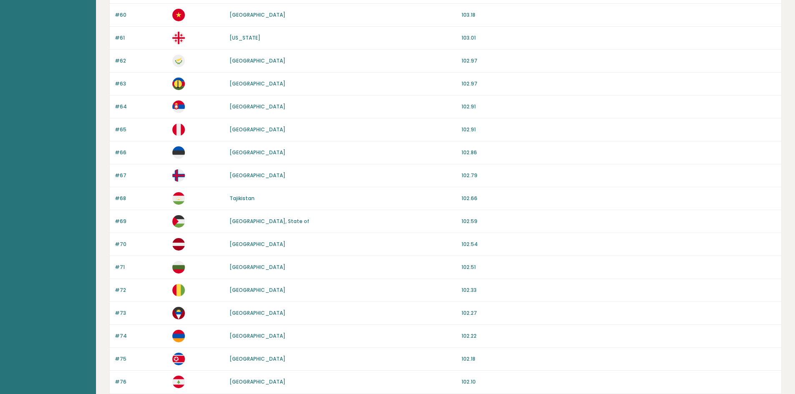
scroll to position [542, 0]
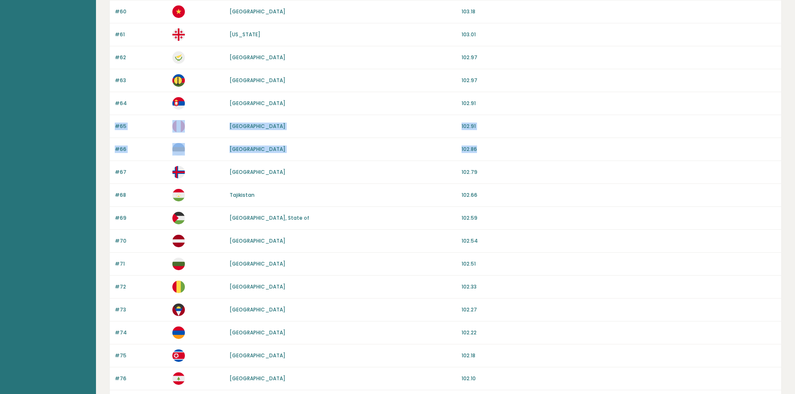
drag, startPoint x: 109, startPoint y: 122, endPoint x: 480, endPoint y: 148, distance: 371.7
click at [480, 148] on div "Rank Country Avg IQ #41 French Guiana 105.19 #42 Slovenia 105.19 #43 Belarus 10…" at bounding box center [445, 24] width 672 height 952
click at [480, 148] on p "102.86" at bounding box center [618, 150] width 315 height 8
drag, startPoint x: 480, startPoint y: 148, endPoint x: 118, endPoint y: 120, distance: 363.1
click at [118, 120] on div "Rank Country Avg IQ #41 French Guiana 105.19 #42 Slovenia 105.19 #43 Belarus 10…" at bounding box center [445, 24] width 672 height 952
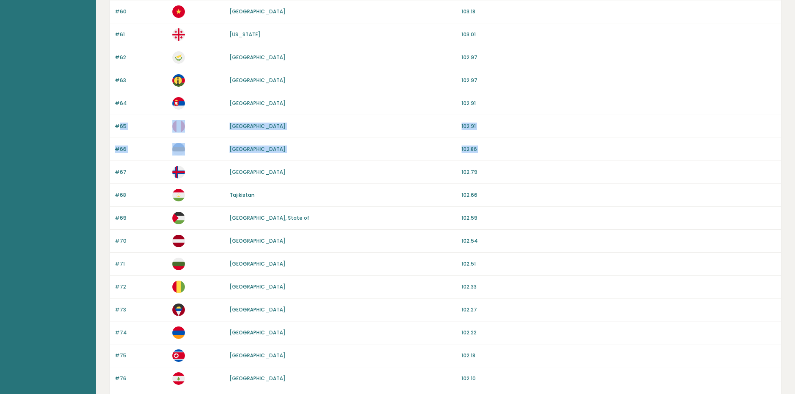
click at [118, 120] on div "#65 Peru 102.91" at bounding box center [445, 126] width 671 height 23
drag, startPoint x: 118, startPoint y: 120, endPoint x: 487, endPoint y: 153, distance: 370.2
click at [487, 153] on div "Rank Country Avg IQ #41 French Guiana 105.19 #42 Slovenia 105.19 #43 Belarus 10…" at bounding box center [445, 24] width 672 height 952
click at [487, 153] on div "#66 Estonia 102.86" at bounding box center [445, 149] width 671 height 23
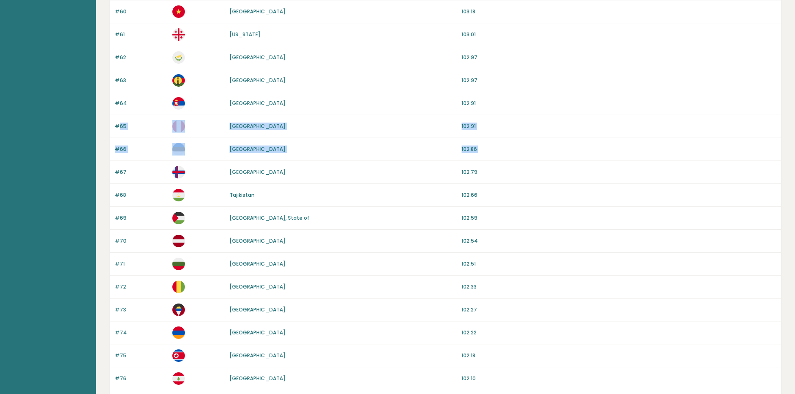
drag, startPoint x: 486, startPoint y: 153, endPoint x: 117, endPoint y: 118, distance: 370.8
click at [117, 118] on div "Rank Country Avg IQ #41 French Guiana 105.19 #42 Slovenia 105.19 #43 Belarus 10…" at bounding box center [445, 24] width 672 height 952
click at [117, 118] on div "#65 Peru 102.91" at bounding box center [445, 126] width 671 height 23
drag, startPoint x: 117, startPoint y: 118, endPoint x: 493, endPoint y: 148, distance: 376.7
click at [493, 148] on div "Rank Country Avg IQ #41 French Guiana 105.19 #42 Slovenia 105.19 #43 Belarus 10…" at bounding box center [445, 24] width 672 height 952
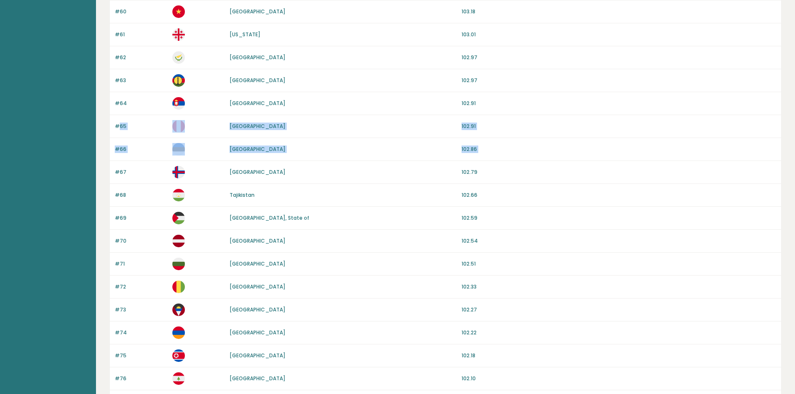
click at [493, 148] on p "102.86" at bounding box center [618, 150] width 315 height 8
drag, startPoint x: 493, startPoint y: 148, endPoint x: 113, endPoint y: 120, distance: 380.2
click at [113, 120] on div "Rank Country Avg IQ #41 French Guiana 105.19 #42 Slovenia 105.19 #43 Belarus 10…" at bounding box center [445, 24] width 672 height 952
click at [113, 120] on div "#65 Peru 102.91" at bounding box center [445, 126] width 671 height 23
drag, startPoint x: 113, startPoint y: 120, endPoint x: 479, endPoint y: 154, distance: 367.4
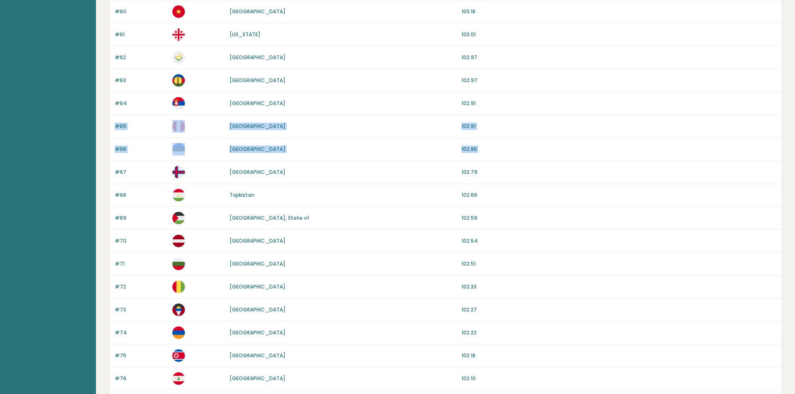
click at [479, 154] on div "Rank Country Avg IQ #41 French Guiana 105.19 #42 Slovenia 105.19 #43 Belarus 10…" at bounding box center [445, 24] width 672 height 952
click at [479, 154] on div "#66 Estonia 102.86" at bounding box center [445, 149] width 671 height 23
drag, startPoint x: 479, startPoint y: 154, endPoint x: 107, endPoint y: 117, distance: 373.9
click at [107, 117] on div "PC Piotr Settings Logout Average IQ scores per country It is important to remem…" at bounding box center [445, 6] width 699 height 1096
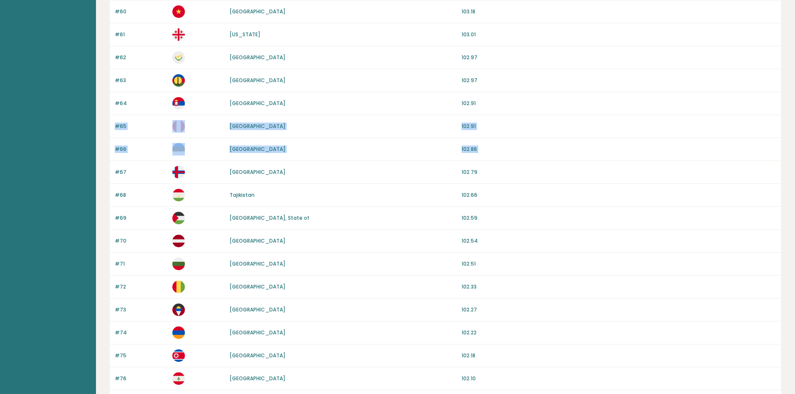
drag, startPoint x: 107, startPoint y: 117, endPoint x: 486, endPoint y: 144, distance: 379.3
click at [486, 144] on div "PC Piotr Settings Logout Average IQ scores per country It is important to remem…" at bounding box center [445, 6] width 699 height 1096
click at [486, 144] on div "#66 Estonia 102.86" at bounding box center [445, 149] width 671 height 23
drag, startPoint x: 486, startPoint y: 144, endPoint x: 117, endPoint y: 118, distance: 369.6
click at [117, 118] on div "Rank Country Avg IQ #41 French Guiana 105.19 #42 Slovenia 105.19 #43 Belarus 10…" at bounding box center [445, 24] width 672 height 952
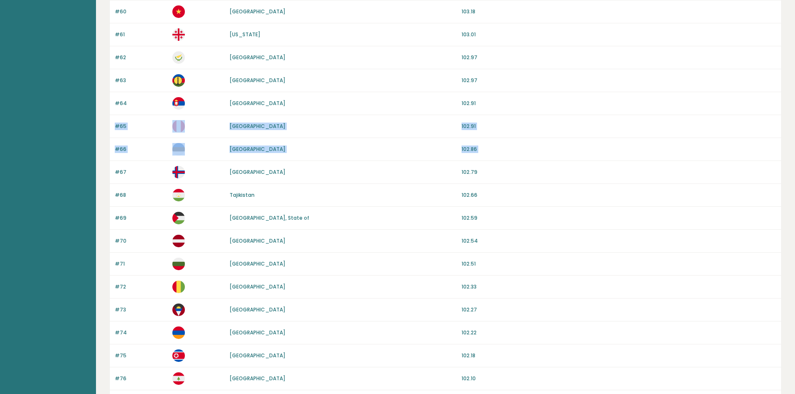
click at [117, 118] on div "#65 Peru 102.91" at bounding box center [445, 126] width 671 height 23
drag, startPoint x: 117, startPoint y: 118, endPoint x: 481, endPoint y: 149, distance: 365.4
click at [481, 149] on div "Rank Country Avg IQ #41 French Guiana 105.19 #42 Slovenia 105.19 #43 Belarus 10…" at bounding box center [445, 24] width 672 height 952
click at [481, 149] on p "102.86" at bounding box center [618, 150] width 315 height 8
drag, startPoint x: 481, startPoint y: 149, endPoint x: 114, endPoint y: 121, distance: 368.1
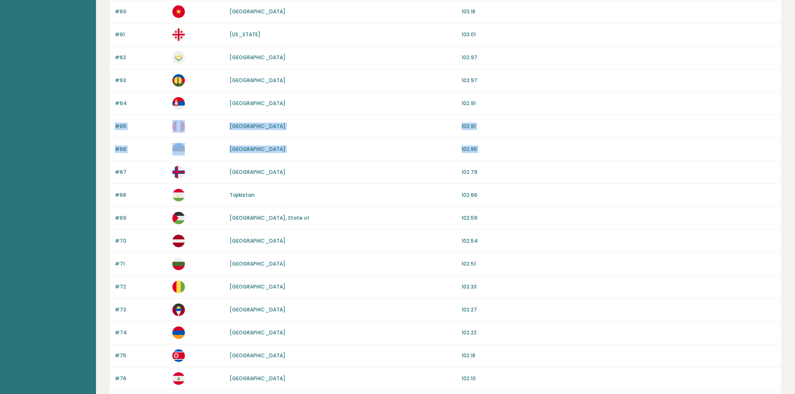
click at [114, 121] on div "Rank Country Avg IQ #41 French Guiana 105.19 #42 Slovenia 105.19 #43 Belarus 10…" at bounding box center [445, 24] width 672 height 952
click at [114, 121] on div "#65 Peru 102.91" at bounding box center [445, 126] width 671 height 23
drag, startPoint x: 114, startPoint y: 121, endPoint x: 492, endPoint y: 151, distance: 379.1
click at [492, 151] on div "Rank Country Avg IQ #41 French Guiana 105.19 #42 Slovenia 105.19 #43 Belarus 10…" at bounding box center [445, 24] width 672 height 952
click at [492, 151] on p "102.86" at bounding box center [618, 150] width 315 height 8
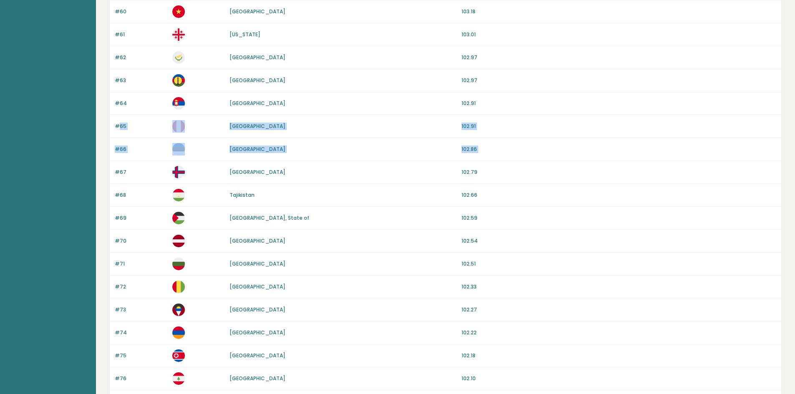
drag, startPoint x: 492, startPoint y: 151, endPoint x: 121, endPoint y: 116, distance: 372.8
click at [121, 116] on div "Rank Country Avg IQ #41 French Guiana 105.19 #42 Slovenia 105.19 #43 Belarus 10…" at bounding box center [445, 24] width 672 height 952
click at [121, 116] on div "#65 Peru 102.91" at bounding box center [445, 126] width 671 height 23
click at [120, 116] on div "#65 Peru 102.91" at bounding box center [445, 126] width 671 height 23
drag, startPoint x: 120, startPoint y: 116, endPoint x: 503, endPoint y: 139, distance: 383.6
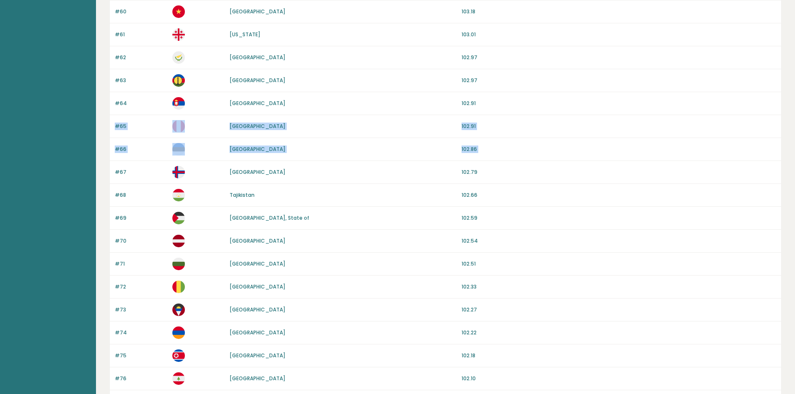
click at [503, 139] on div "Rank Country Avg IQ #41 French Guiana 105.19 #42 Slovenia 105.19 #43 Belarus 10…" at bounding box center [445, 24] width 672 height 952
click at [503, 139] on div "#66 Estonia 102.86" at bounding box center [445, 149] width 671 height 23
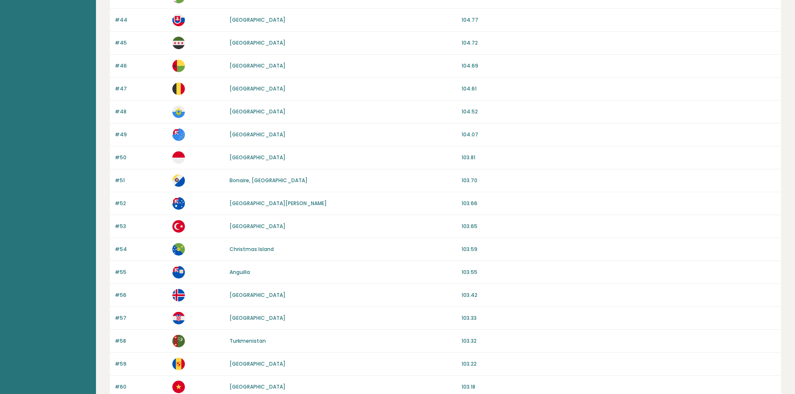
scroll to position [0, 0]
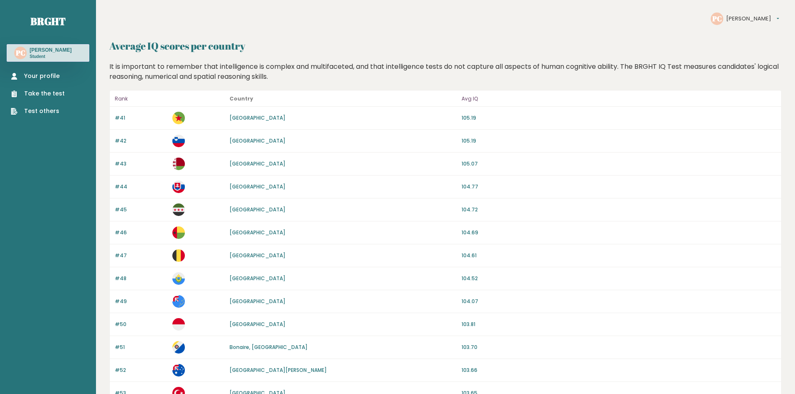
click at [49, 91] on link "Take the test" at bounding box center [38, 93] width 54 height 9
